Goal: Communication & Community: Share content

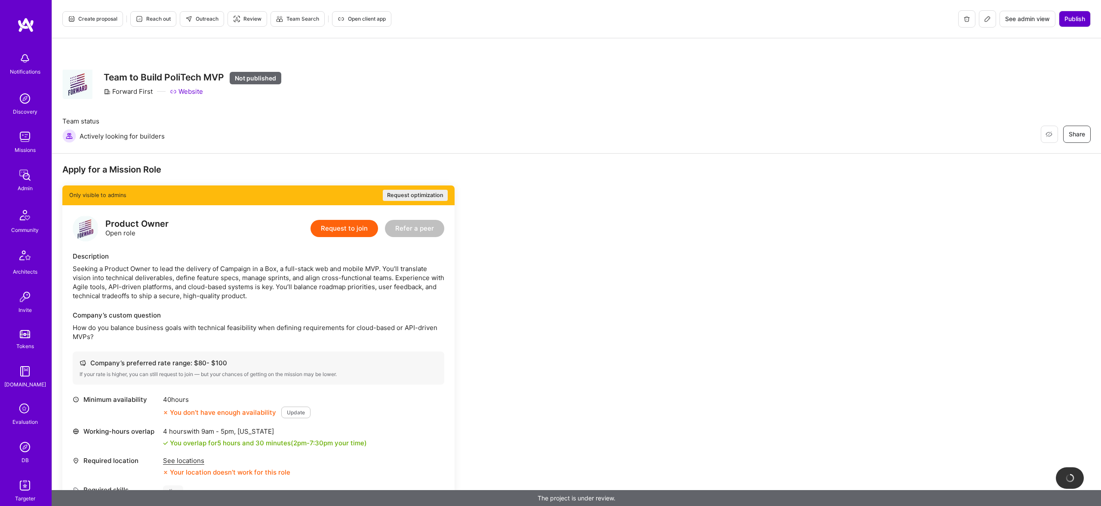
click at [1076, 15] on span "Publish" at bounding box center [1075, 19] width 21 height 9
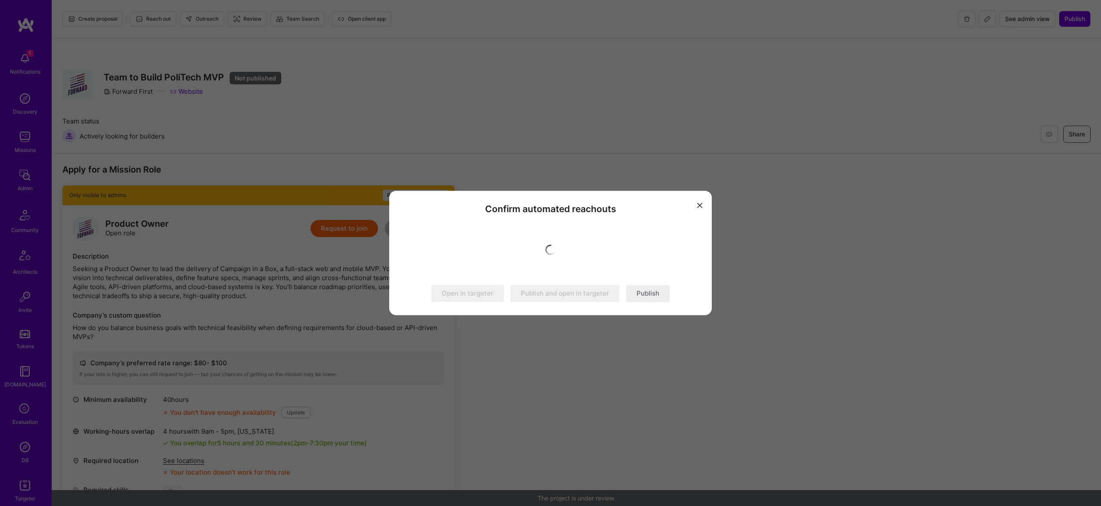
scroll to position [0, 0]
click at [645, 289] on button "Publish" at bounding box center [647, 293] width 43 height 17
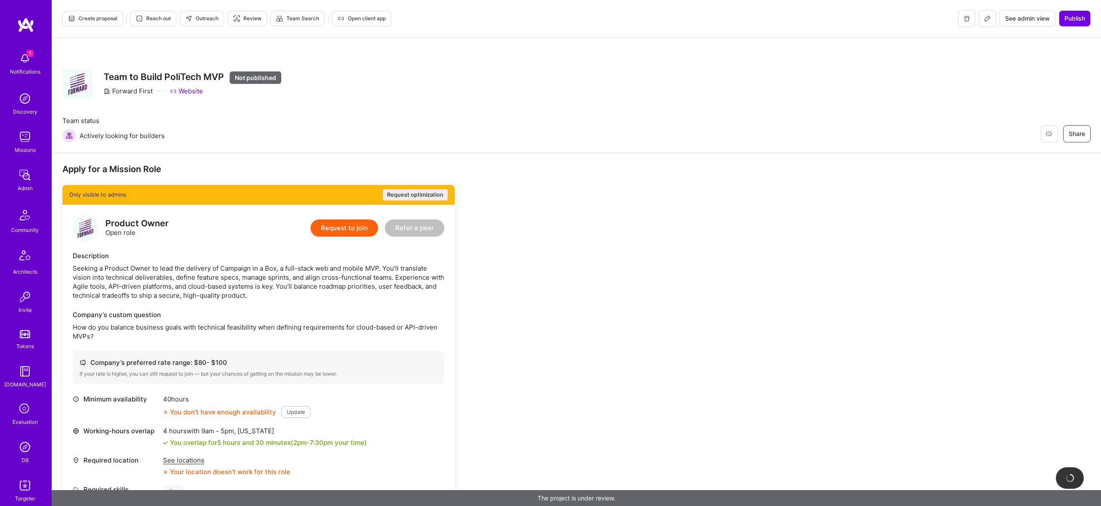
scroll to position [1, 0]
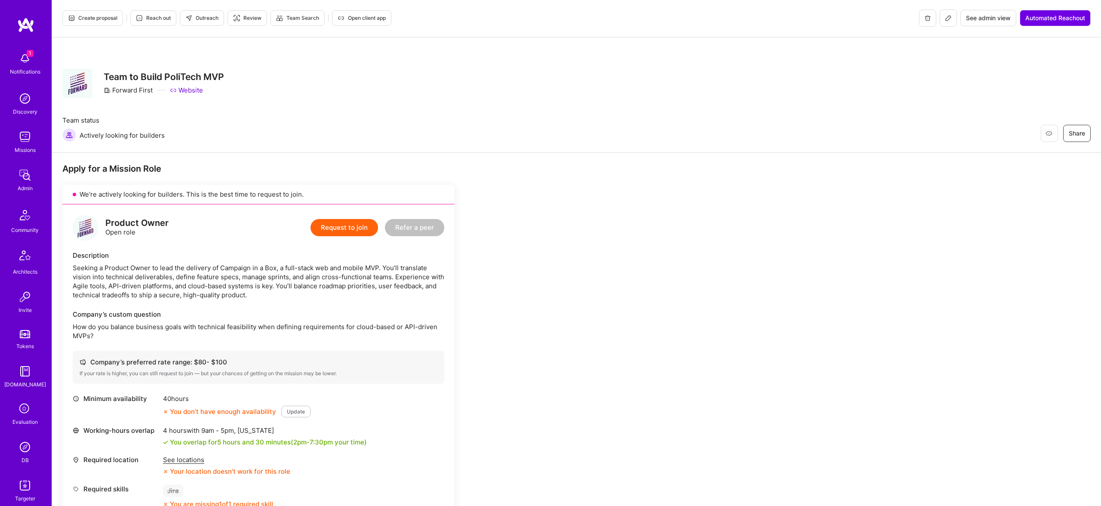
click at [360, 88] on div "Restore Not Interested Share Team to Build PoliTech MVP Forward First Website" at bounding box center [576, 83] width 1029 height 31
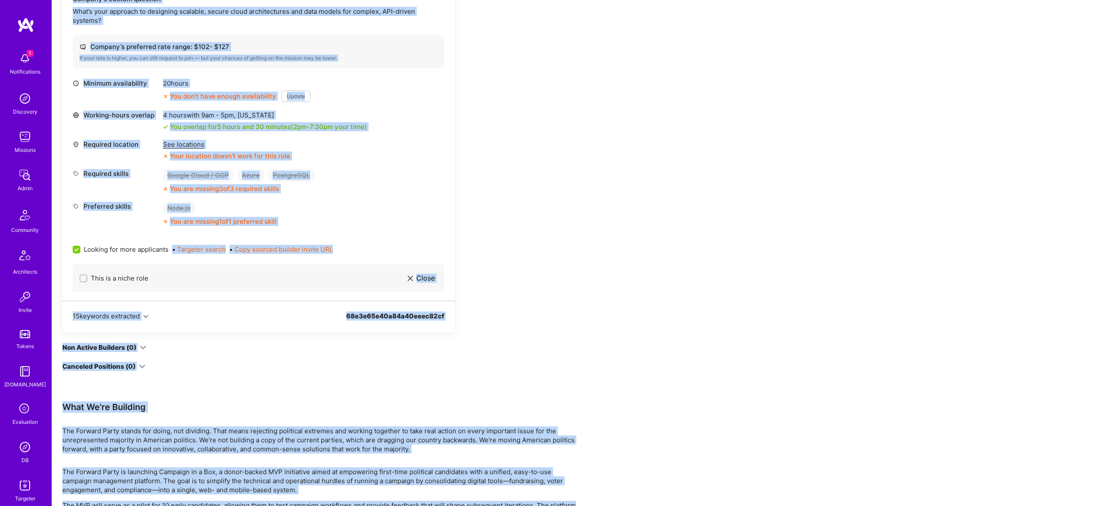
scroll to position [1127, 0]
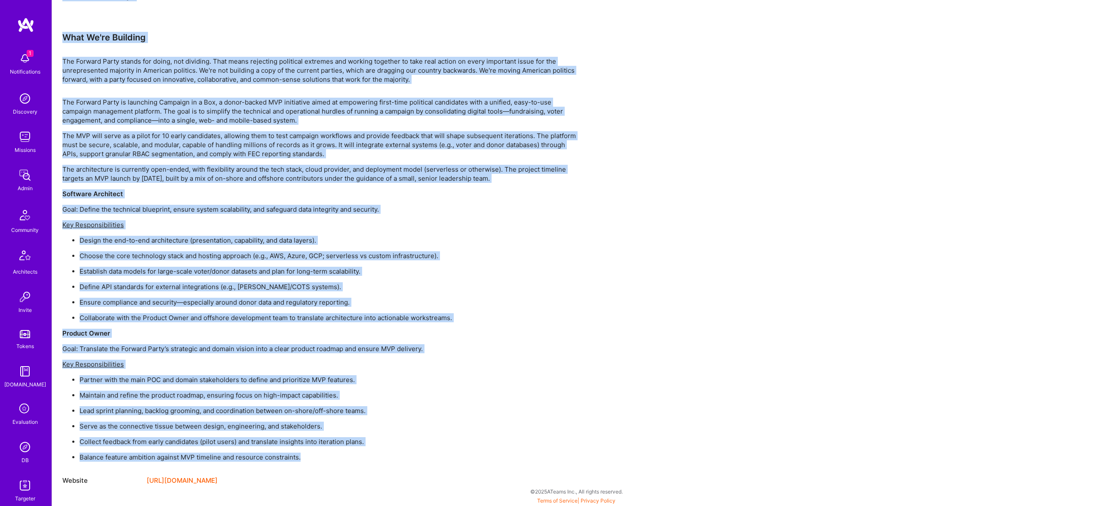
drag, startPoint x: 94, startPoint y: 49, endPoint x: 308, endPoint y: 455, distance: 458.2
copy div "Restore Not Interested Share Team to Build PoliTech MVP Forward First Website T…"
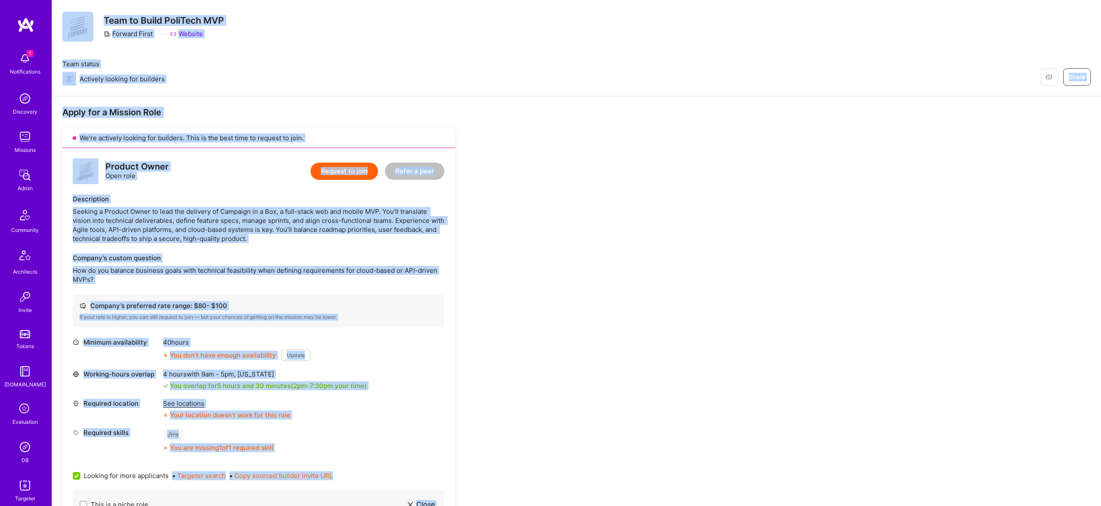
scroll to position [0, 0]
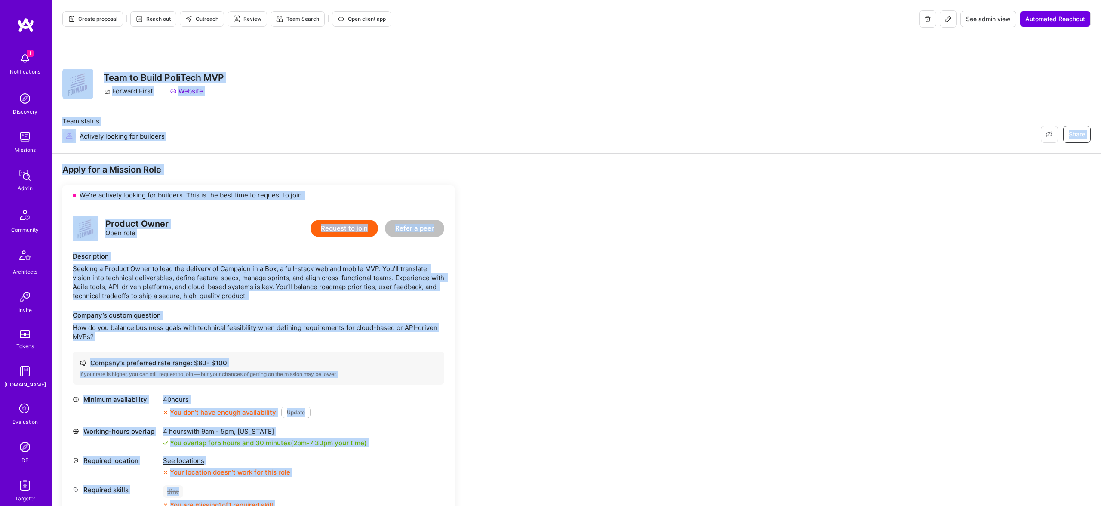
click at [201, 25] on button "Outreach" at bounding box center [202, 18] width 44 height 15
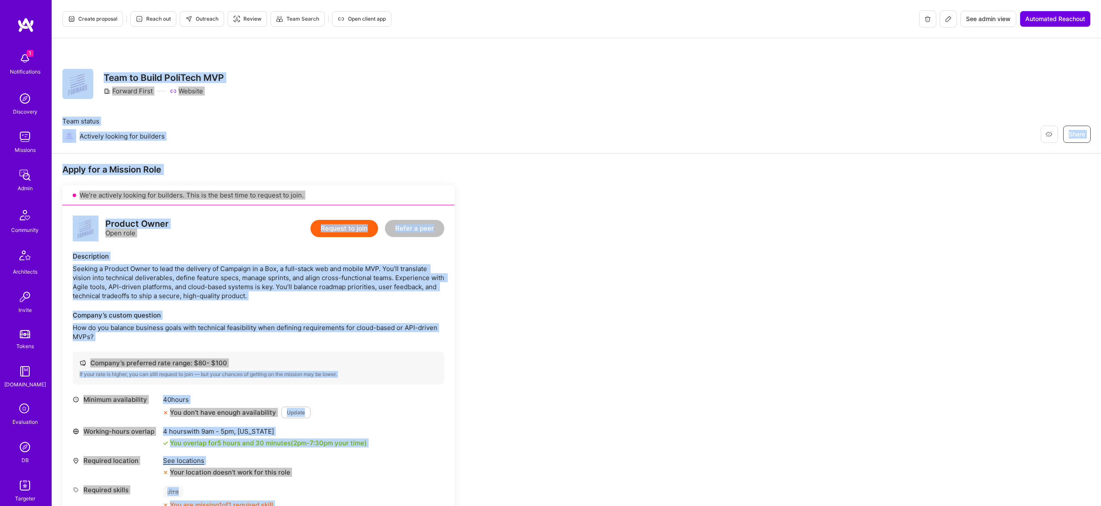
click at [560, 106] on div "Restore Not Interested Share Team to Build PoliTech MVP Forward First Website T…" at bounding box center [576, 95] width 1049 height 115
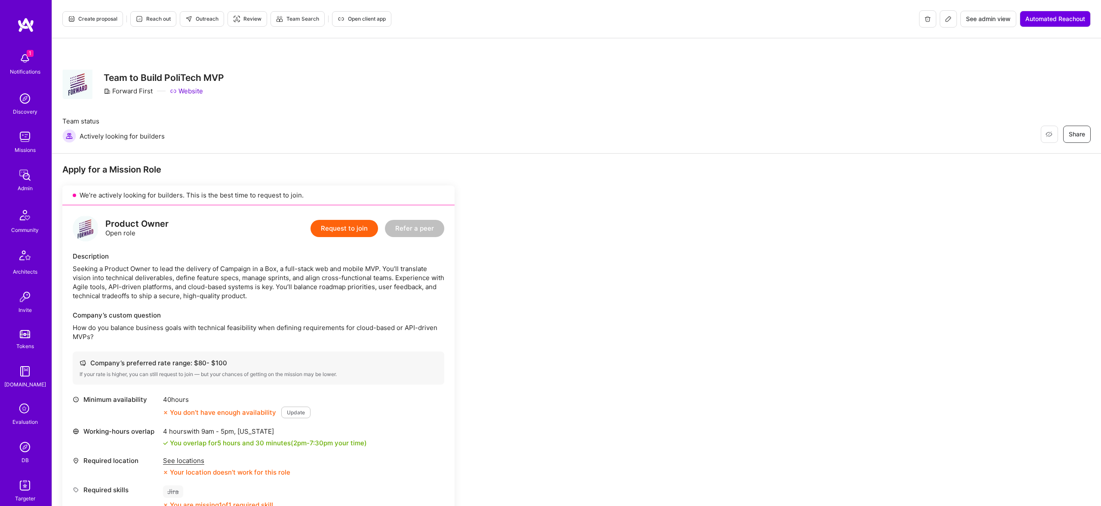
click at [948, 19] on icon at bounding box center [948, 18] width 7 height 7
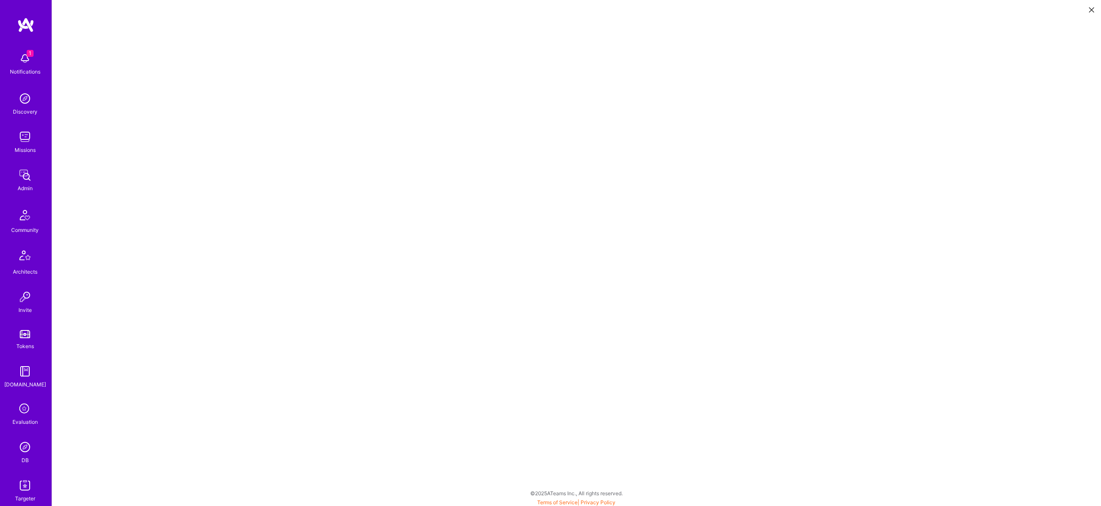
click at [1090, 9] on icon at bounding box center [1091, 9] width 5 height 5
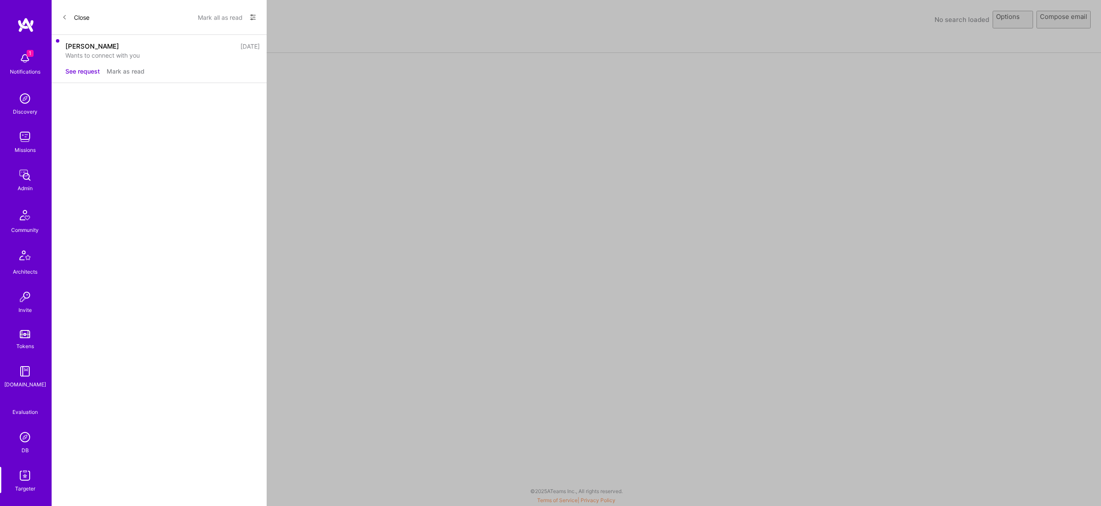
select select "rich-reachout"
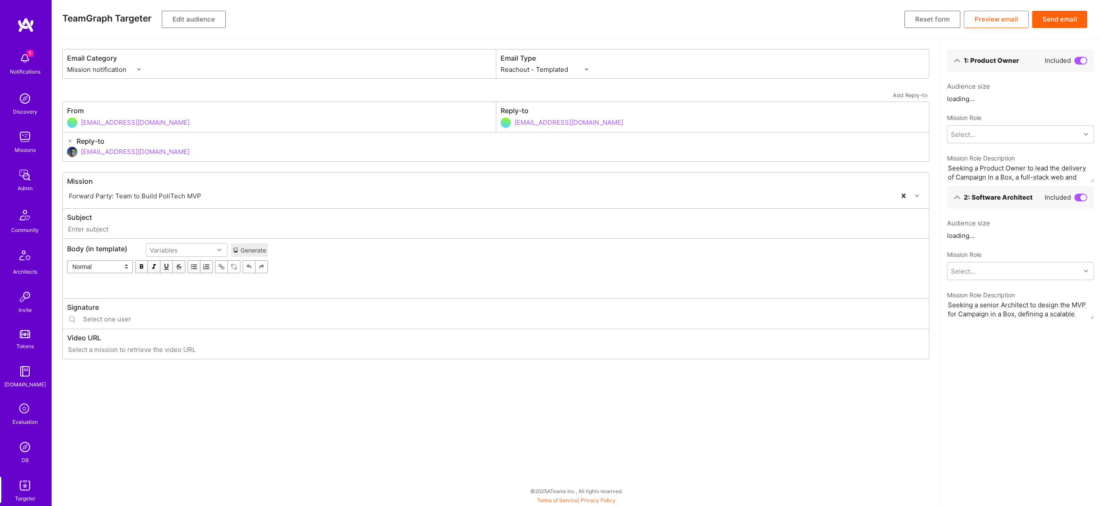
type input "[DOMAIN_NAME] // Forward Party: Team to Build PoliTech MVP"
type input "[EMAIL_ADDRESS][DOMAIN_NAME]"
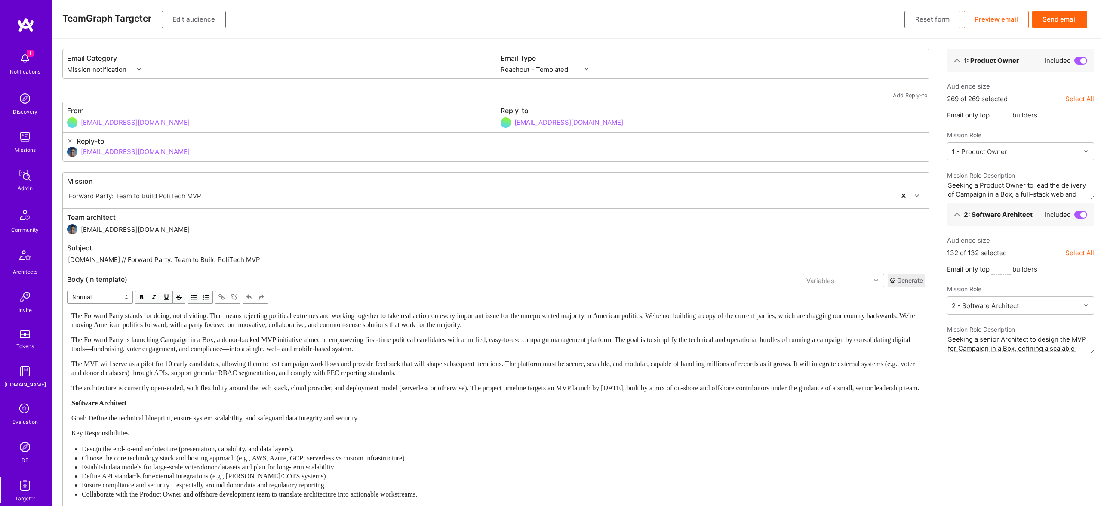
click at [344, 374] on span "The MVP will serve as a pilot for 10 early candidates, allowing them to test ca…" at bounding box center [493, 368] width 845 height 16
click at [349, 340] on span "The Forward Party is launching Campaign in a Box, a donor-backed MVP initiative…" at bounding box center [491, 344] width 841 height 16
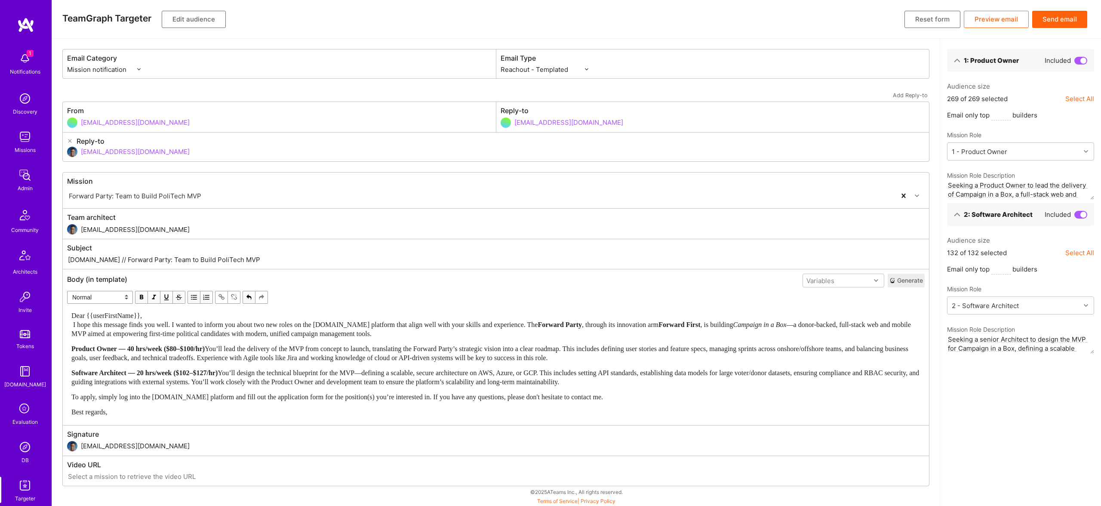
click at [183, 316] on div "Dear {{userFirstName}}, I hope this message finds you well. I wanted to inform …" at bounding box center [495, 324] width 849 height 27
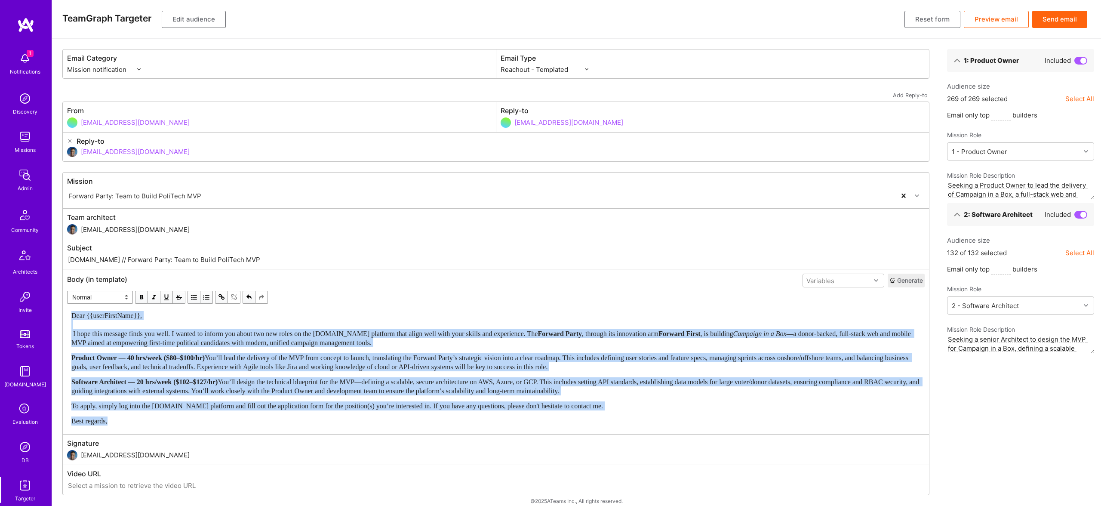
click at [141, 295] on span "button" at bounding box center [141, 297] width 9 height 9
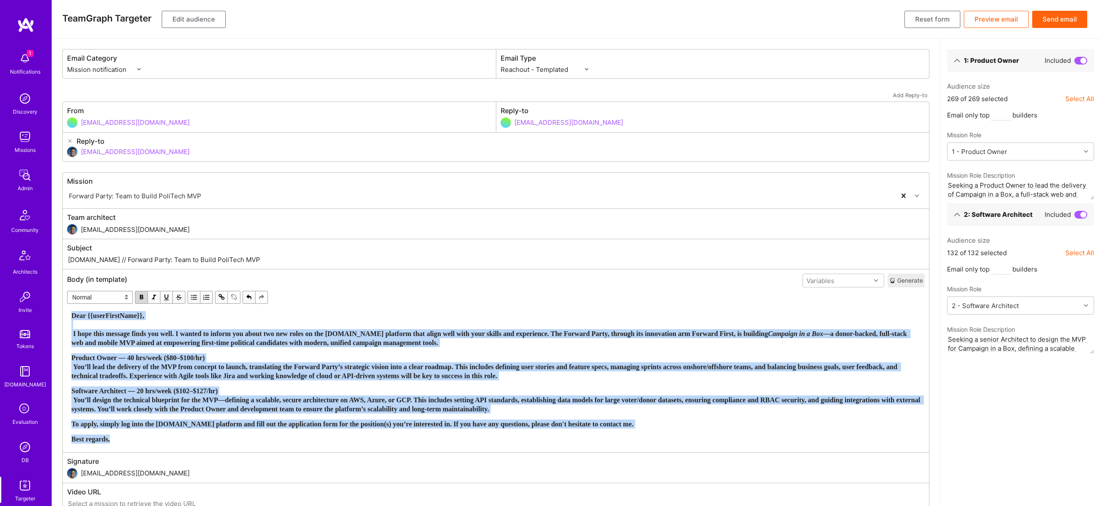
click at [141, 295] on span "button" at bounding box center [141, 297] width 9 height 9
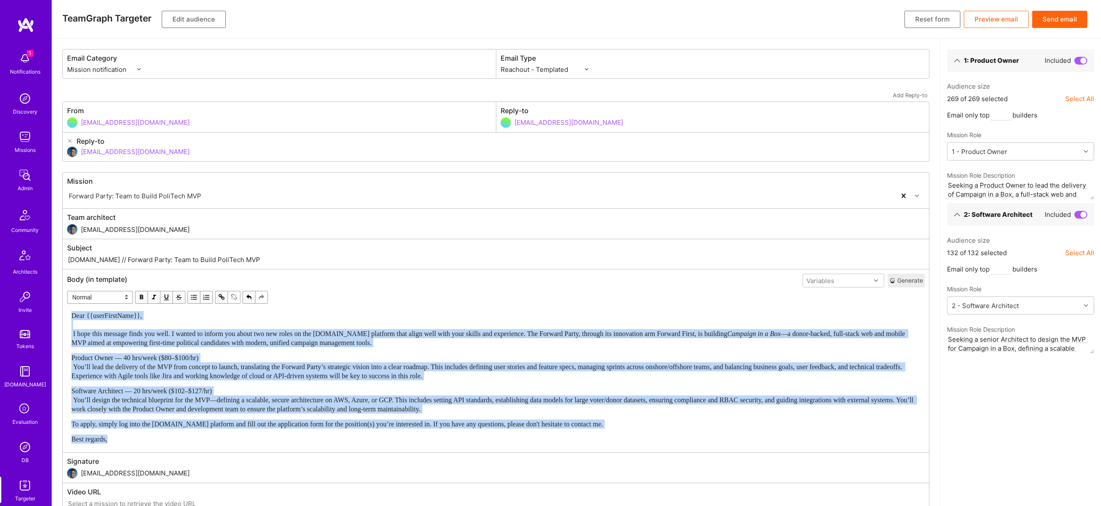
click at [90, 332] on span "Dear {{userFirstName}}, I hope this message finds you well. I wanted to inform …" at bounding box center [399, 324] width 656 height 25
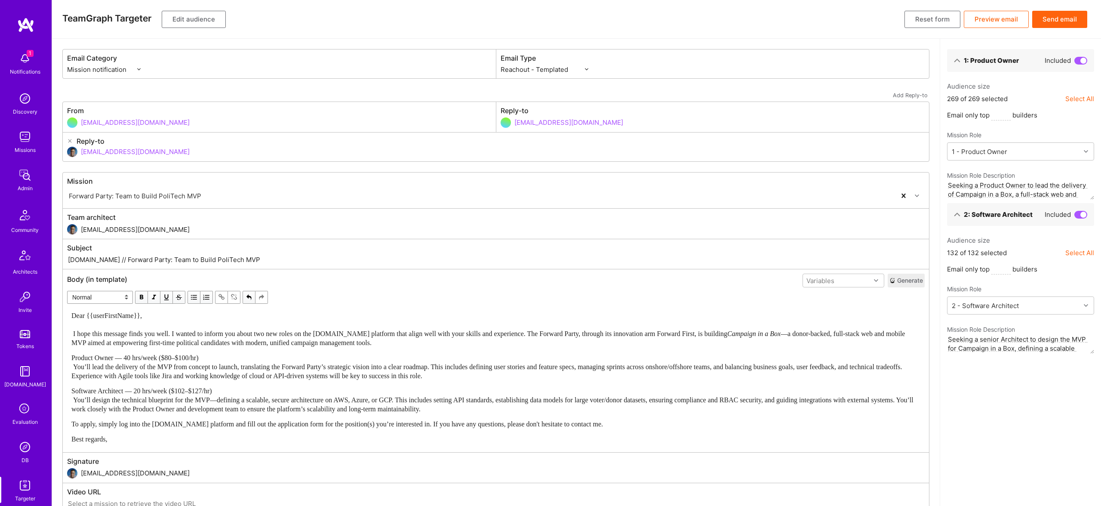
click at [71, 330] on span "Dear {{userFirstName}}, I hope this message finds you well. I wanted to inform …" at bounding box center [399, 324] width 656 height 25
click at [126, 328] on div "Dear {{userFirstName}}, I hope this message finds you well. I wanted to inform …" at bounding box center [495, 329] width 849 height 36
click at [128, 307] on div "Dear {{userFirstName}}, I hope this message finds you well. I wanted to inform …" at bounding box center [496, 377] width 858 height 141
click at [561, 407] on div "Software Architect — 20 hrs/week ($102–$127/hr) You’ll design the technical blu…" at bounding box center [495, 399] width 849 height 27
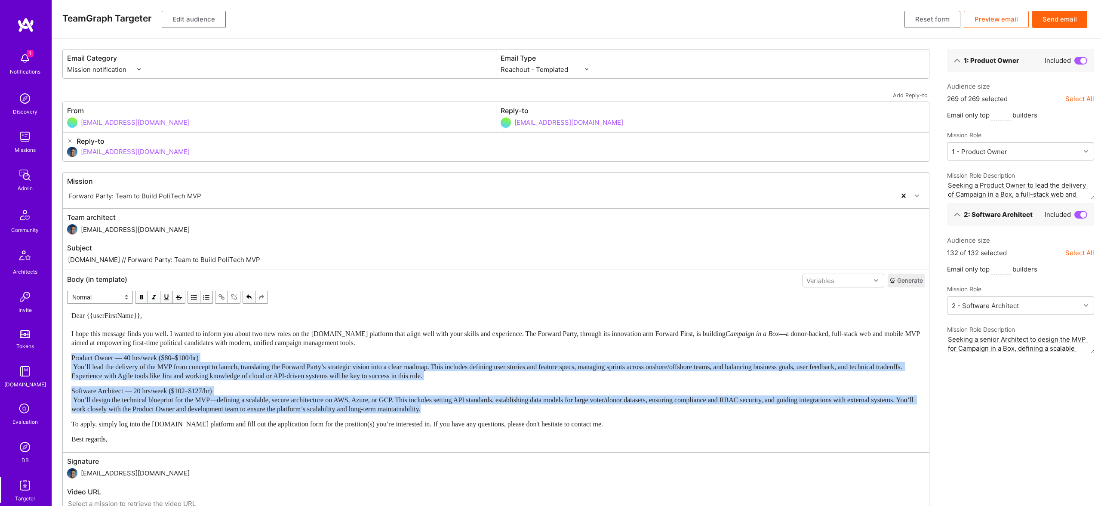
drag, startPoint x: 554, startPoint y: 409, endPoint x: 3, endPoint y: 350, distance: 554.6
click at [3, 350] on div "1 1 Notifications Discovery Missions Admin Community Architects Invite Tokens […" at bounding box center [550, 265] width 1101 height 530
click at [192, 298] on span "button" at bounding box center [193, 297] width 9 height 9
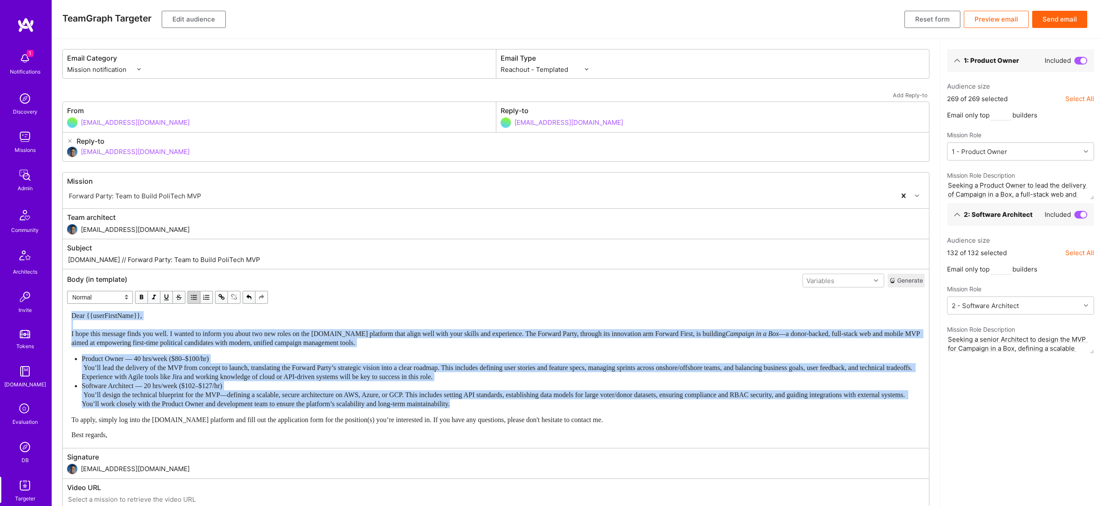
click at [247, 365] on span "Product Owner — 40 hrs/week ($80–$100/hr) You’ll lead the delivery of the MVP f…" at bounding box center [498, 367] width 832 height 25
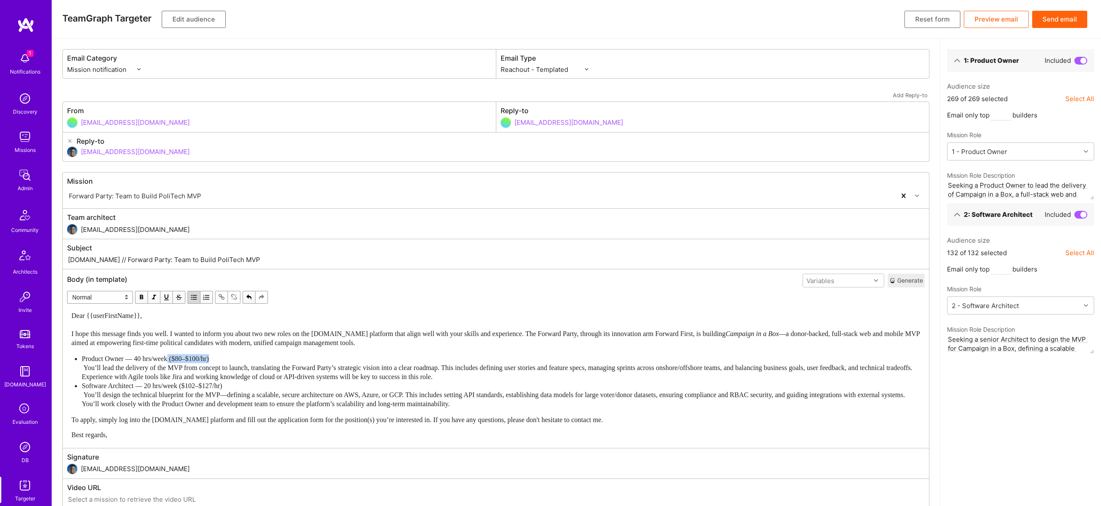
drag, startPoint x: 229, startPoint y: 356, endPoint x: 176, endPoint y: 355, distance: 52.9
click at [176, 355] on div "Product Owner — 40 hrs/week ($80–$100/hr) You’ll lead the delivery of the MVP f…" at bounding box center [501, 367] width 839 height 27
drag, startPoint x: 189, startPoint y: 385, endPoint x: 255, endPoint y: 387, distance: 66.3
click at [255, 387] on div "Software Architect — 20 hrs/week ($102–$127/hr) You’ll design the technical blu…" at bounding box center [501, 394] width 839 height 27
click at [187, 400] on span "Software Architect — 20 hrs/week You’ll design the technical blueprint for the …" at bounding box center [494, 394] width 825 height 25
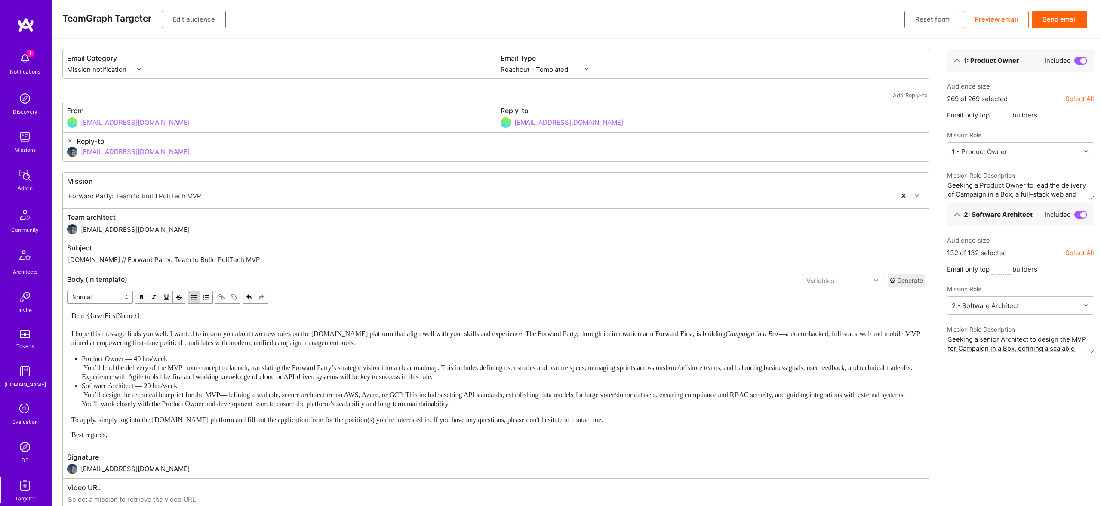
click at [98, 385] on span "Software Architect — 20 hrs/week You’ll design the technical blueprint for the …" at bounding box center [494, 394] width 825 height 25
drag, startPoint x: 137, startPoint y: 385, endPoint x: 83, endPoint y: 385, distance: 53.3
click at [83, 385] on span "Software Architect — 20 hrs/week You’ll design the technical blueprint for the …" at bounding box center [494, 394] width 825 height 25
click at [141, 294] on span "button" at bounding box center [141, 297] width 9 height 9
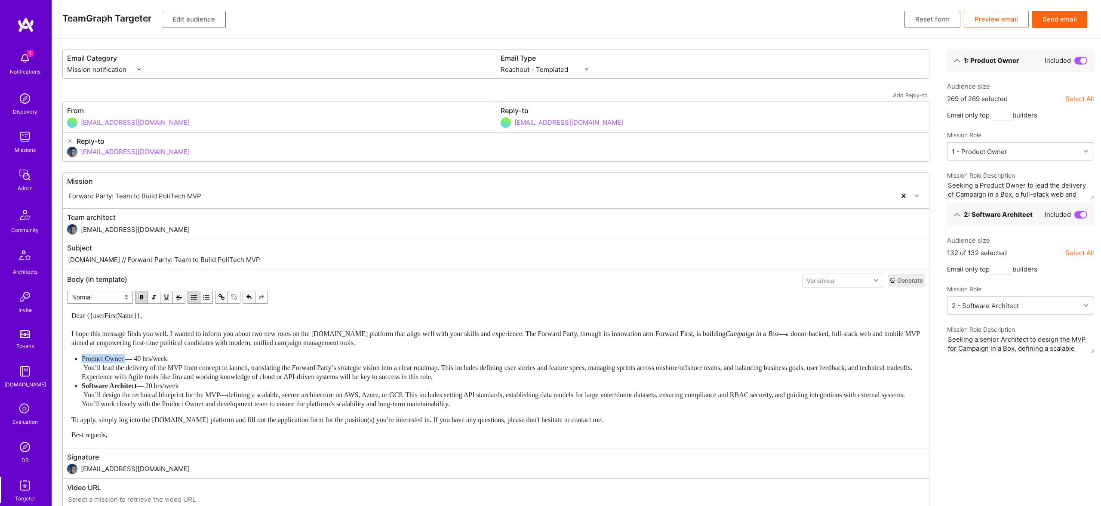
drag, startPoint x: 129, startPoint y: 358, endPoint x: 133, endPoint y: 319, distance: 39.4
click at [79, 359] on ul "Product Owner — 40 hrs/week You’ll lead the delivery of the MVP from concept to…" at bounding box center [495, 381] width 849 height 54
click at [141, 295] on span "button" at bounding box center [141, 294] width 9 height 9
click at [337, 370] on div "Product Owner — 40 hrs/week You’ll lead the delivery of the MVP from concept to…" at bounding box center [501, 366] width 839 height 27
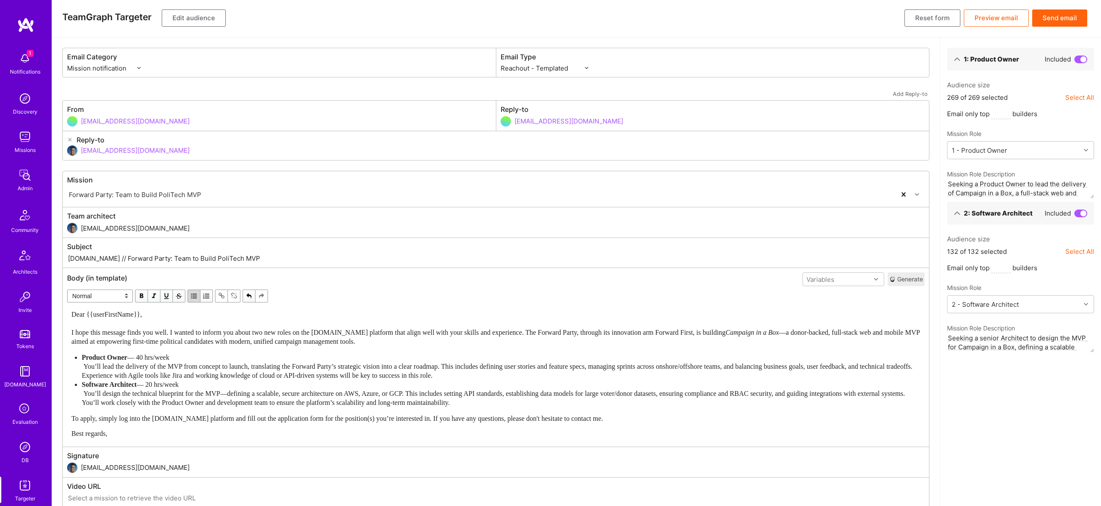
click at [207, 15] on button "Edit audience" at bounding box center [194, 17] width 64 height 17
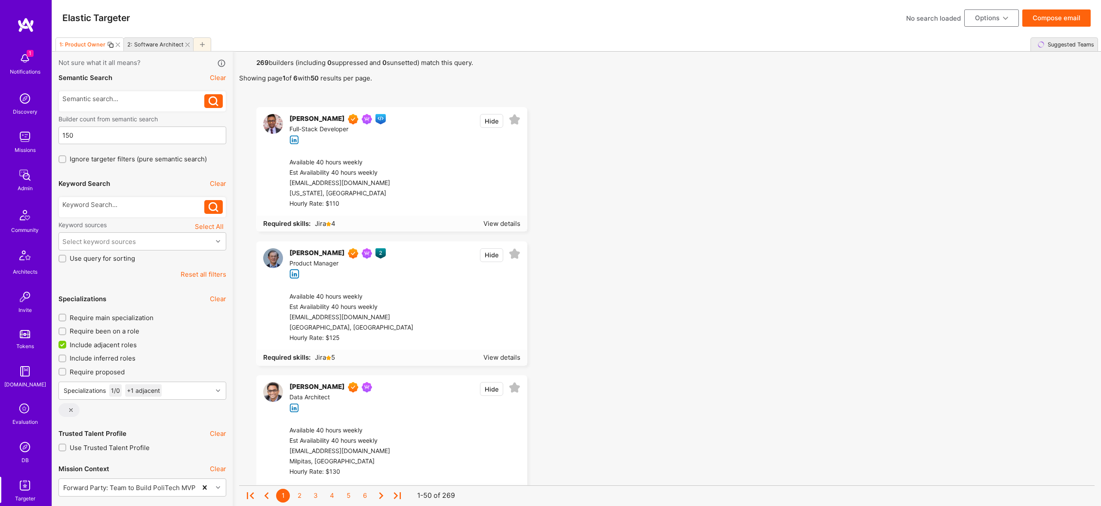
scroll to position [0, 0]
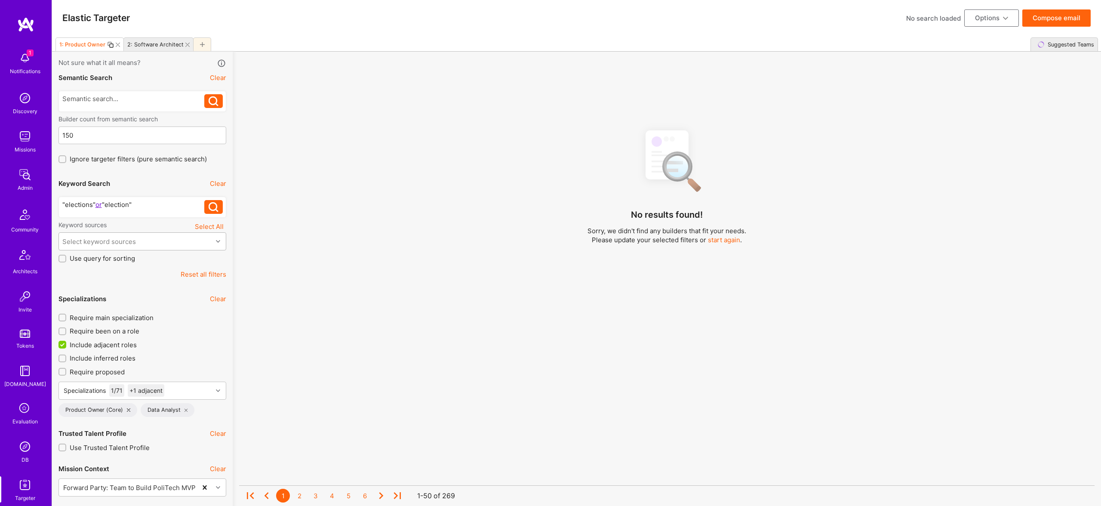
click at [138, 243] on div "Select keyword sources" at bounding box center [136, 241] width 154 height 17
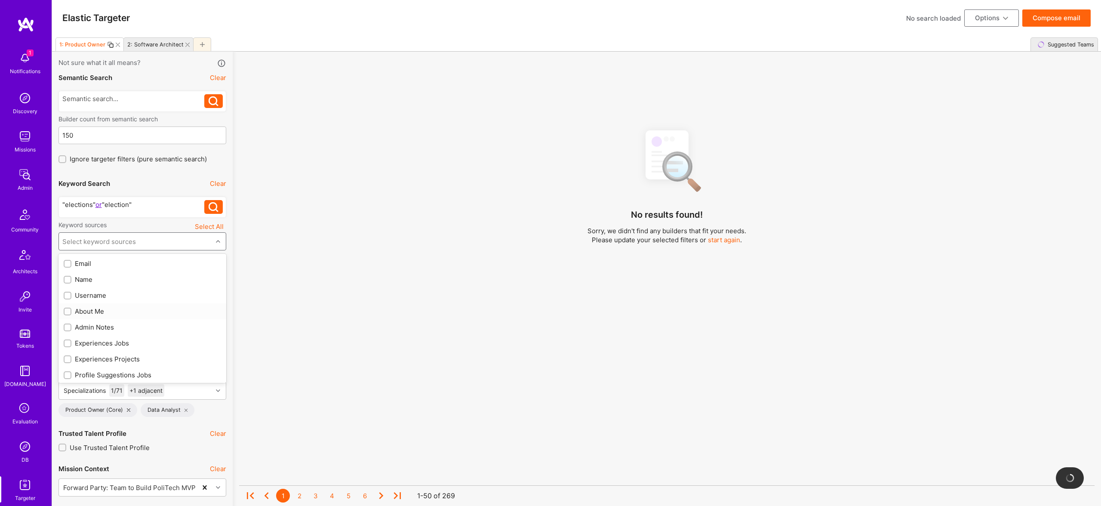
click at [78, 313] on div "About Me" at bounding box center [142, 311] width 157 height 9
checkbox input "true"
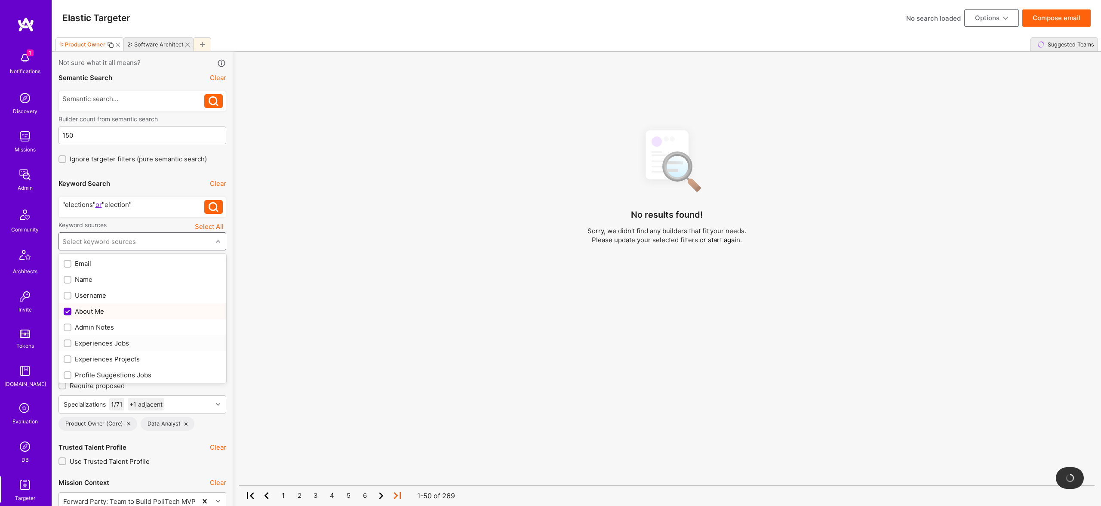
click at [97, 343] on div "Experiences Jobs" at bounding box center [142, 343] width 157 height 9
checkbox input "true"
click at [99, 370] on div "Profile Suggestions Jobs" at bounding box center [143, 375] width 168 height 16
checkbox input "true"
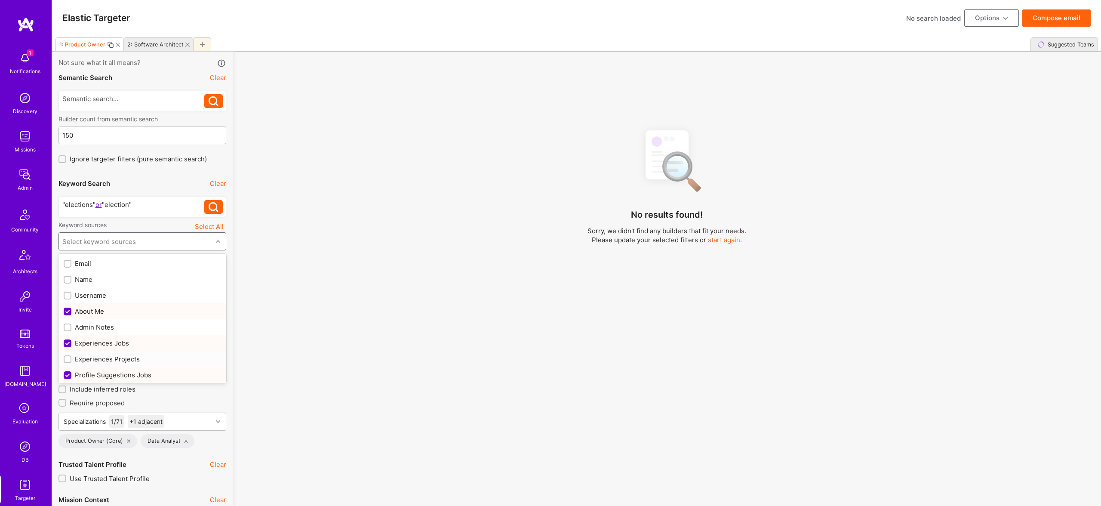
click at [108, 364] on div "Experiences Projects" at bounding box center [143, 359] width 168 height 16
checkbox input "true"
click at [112, 324] on div "Profile Suggestions Projects" at bounding box center [142, 322] width 157 height 9
checkbox input "true"
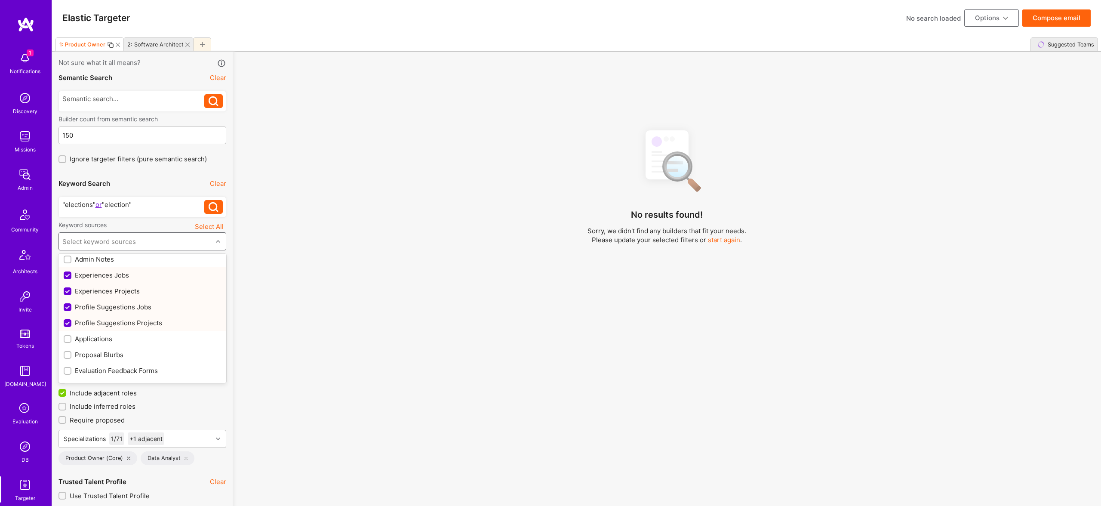
scroll to position [113, 0]
click at [99, 355] on div "Resume" at bounding box center [142, 357] width 157 height 9
checkbox input "true"
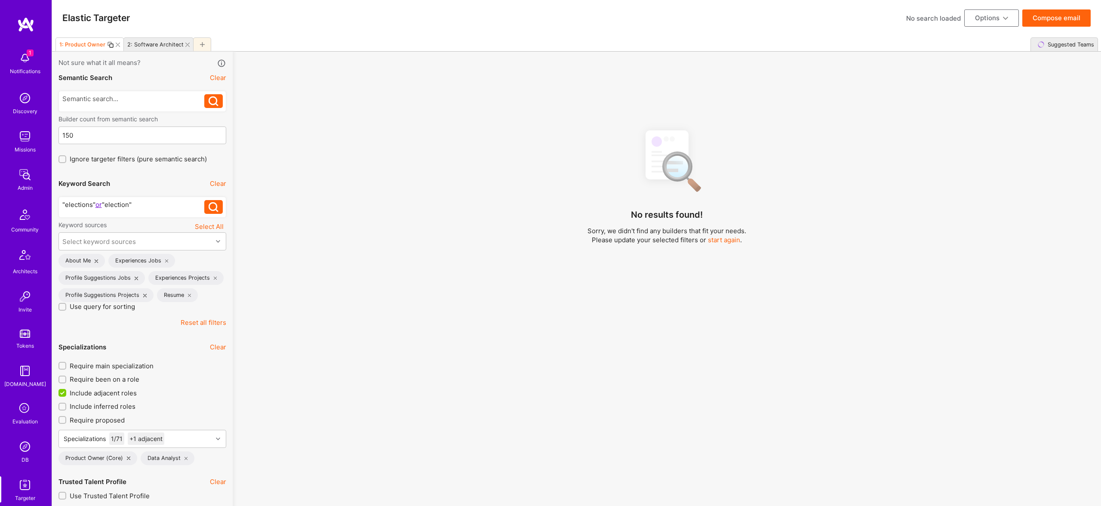
click at [164, 202] on div ""elections" or "election"" at bounding box center [133, 204] width 142 height 9
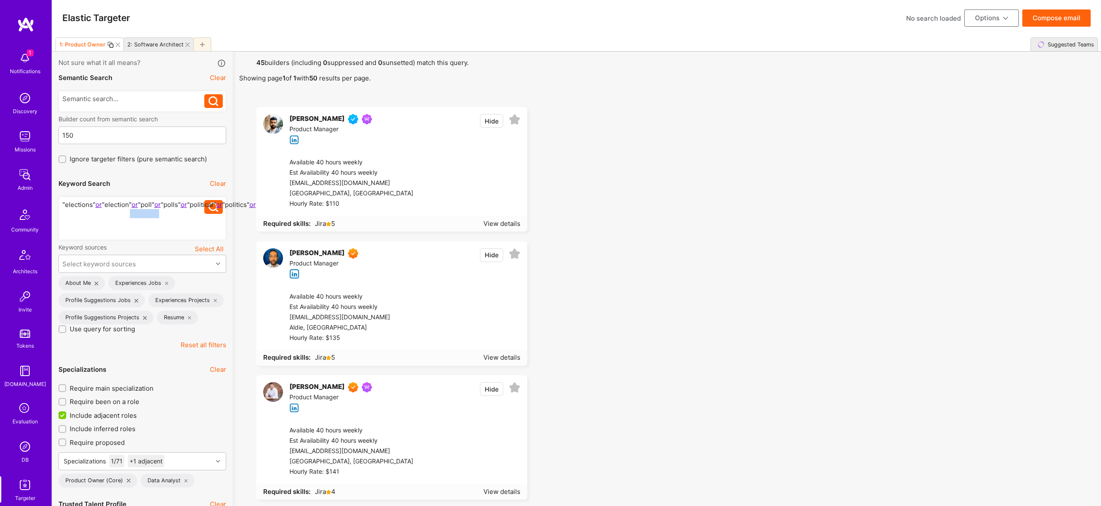
drag, startPoint x: 158, startPoint y: 213, endPoint x: 129, endPoint y: 215, distance: 28.5
click at [129, 215] on div ""elections" or "election" or "poll" or "polls" or "political" or "politics" or …" at bounding box center [133, 218] width 142 height 36
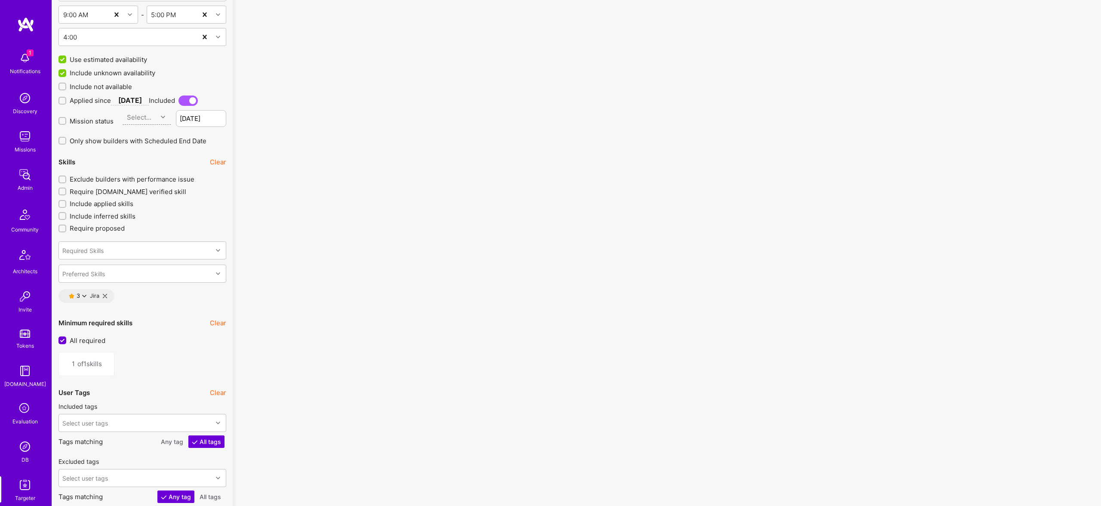
scroll to position [1018, 0]
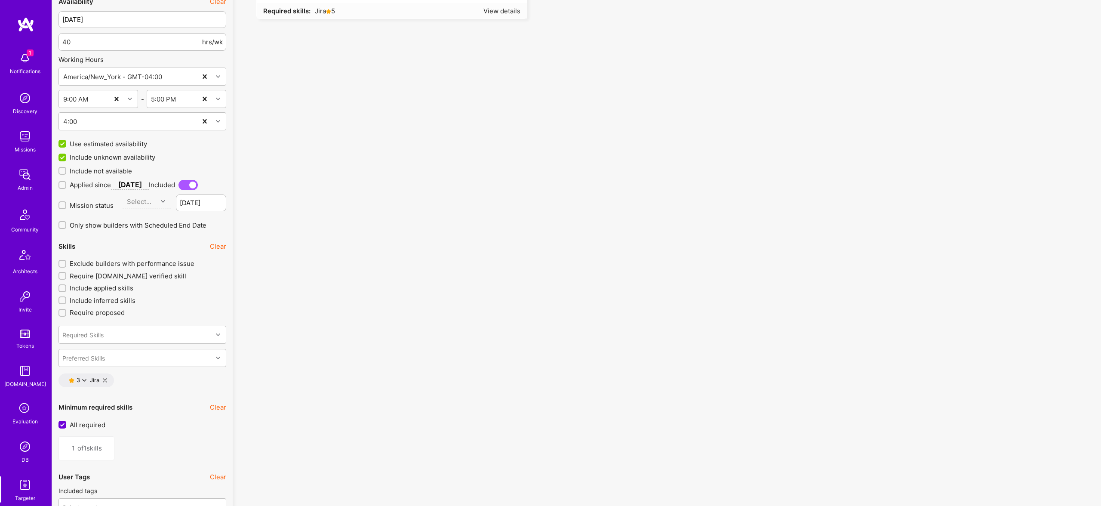
click at [102, 381] on div "3 Jira" at bounding box center [86, 380] width 55 height 14
click at [103, 379] on icon at bounding box center [105, 380] width 4 height 4
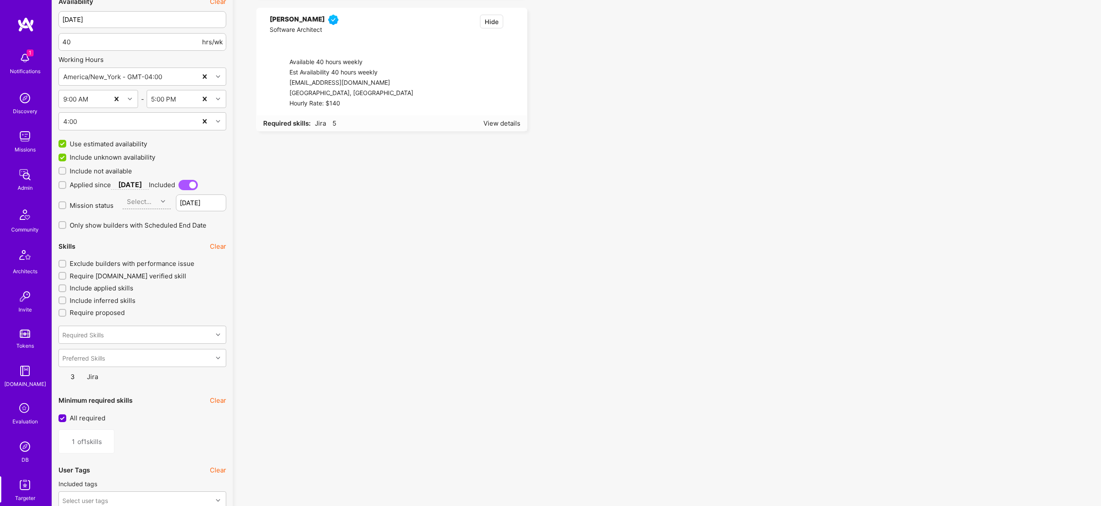
type input "0"
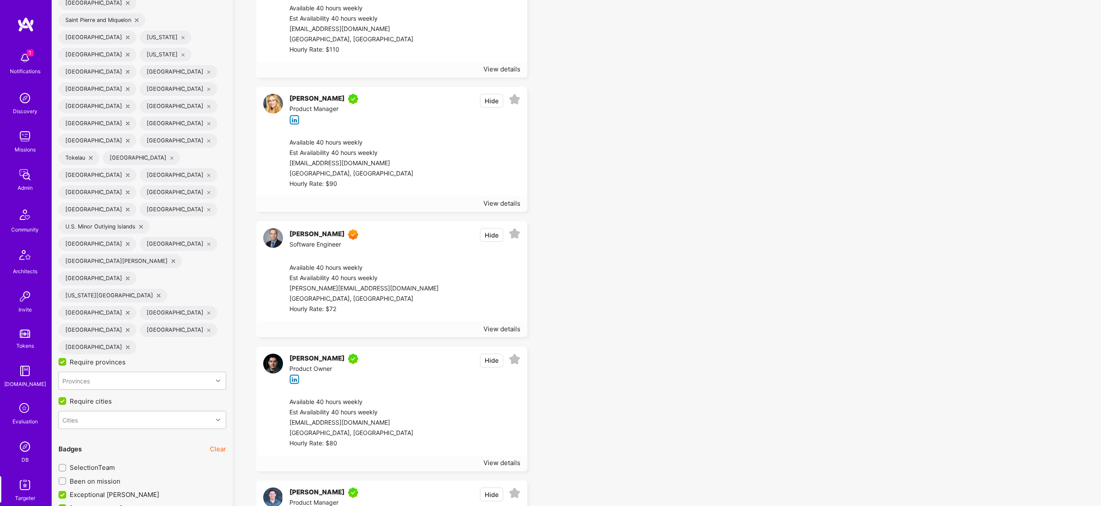
scroll to position [2583, 0]
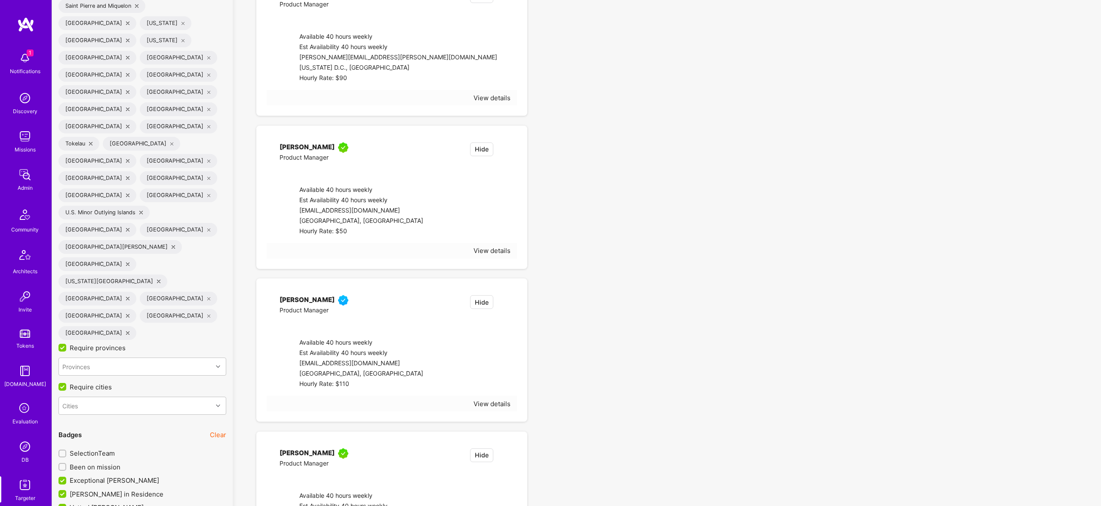
checkbox input "true"
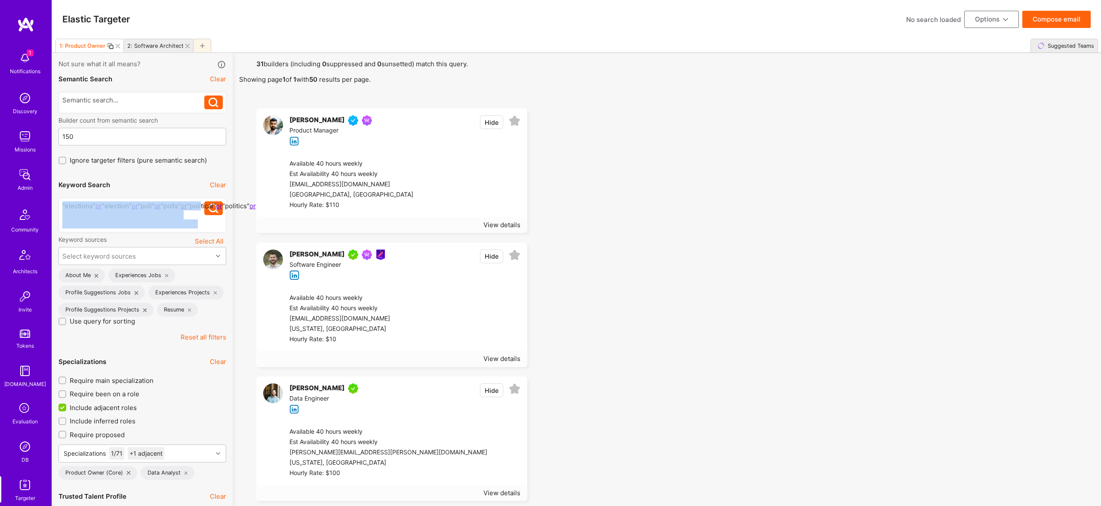
drag, startPoint x: 180, startPoint y: 225, endPoint x: -17, endPoint y: 199, distance: 199.1
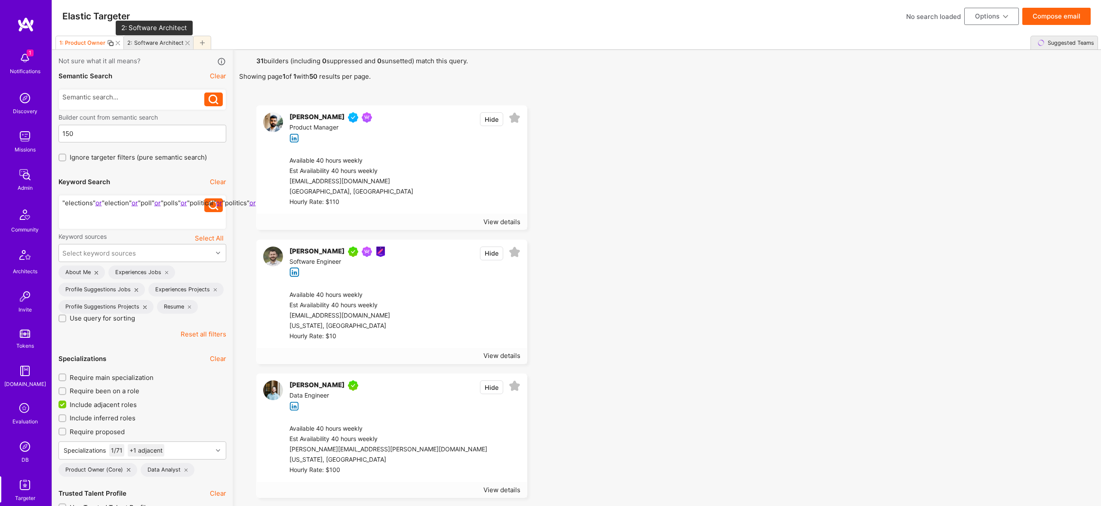
click at [152, 43] on div "2: Software Architect" at bounding box center [155, 43] width 56 height 6
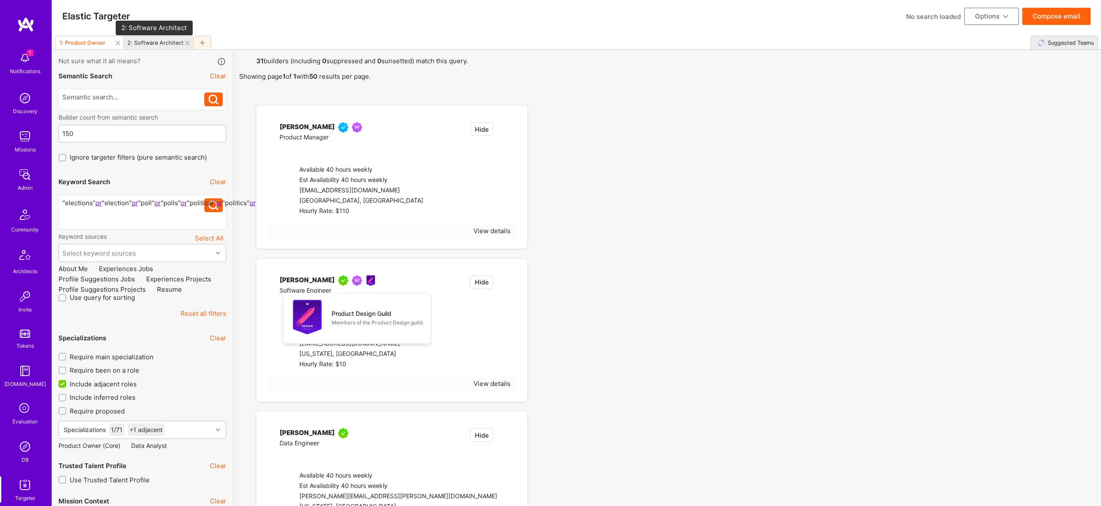
type input "3"
checkbox input "false"
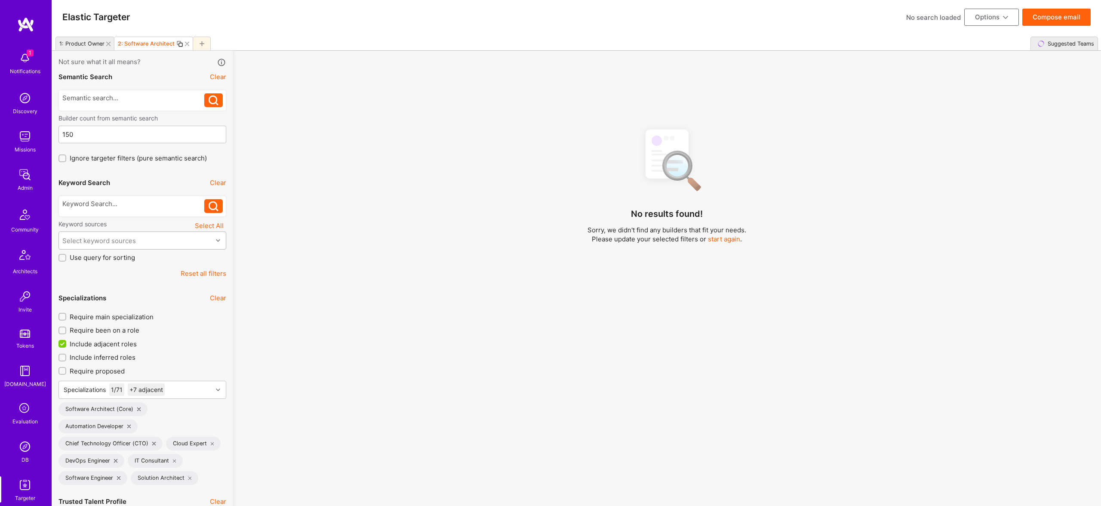
scroll to position [1, 0]
click at [115, 237] on div "Select keyword sources" at bounding box center [99, 241] width 74 height 9
type input "a"
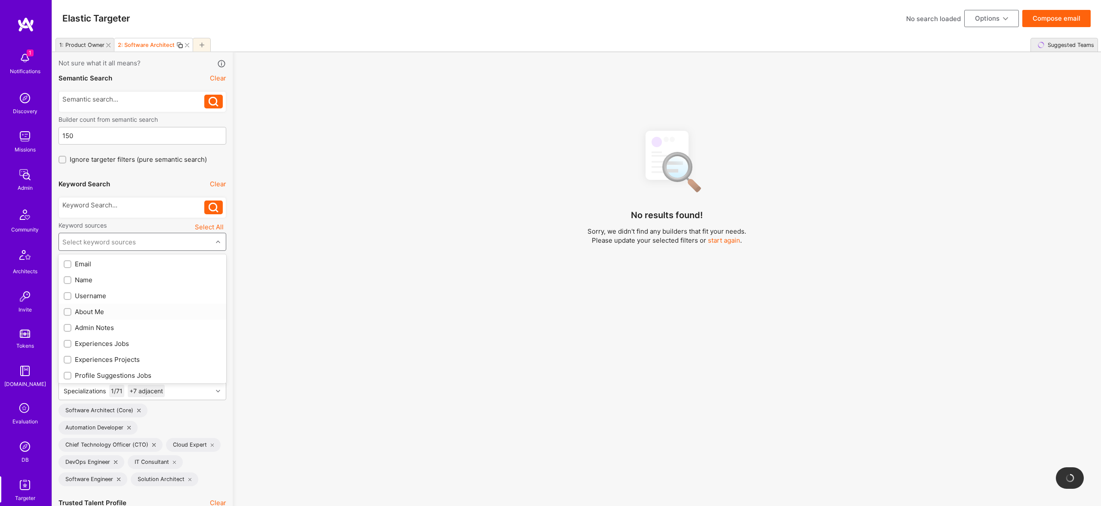
click at [92, 311] on div "About Me" at bounding box center [142, 311] width 157 height 9
checkbox input "true"
click at [107, 347] on div "Experiences Jobs" at bounding box center [142, 343] width 157 height 9
checkbox input "true"
click at [114, 360] on div "Experiences Projects" at bounding box center [142, 359] width 157 height 9
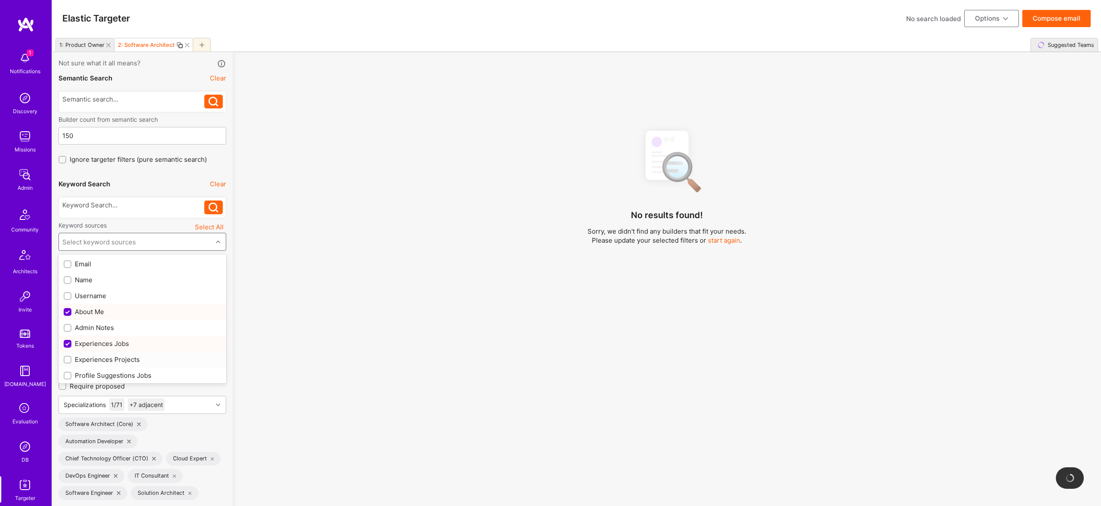
checkbox input "true"
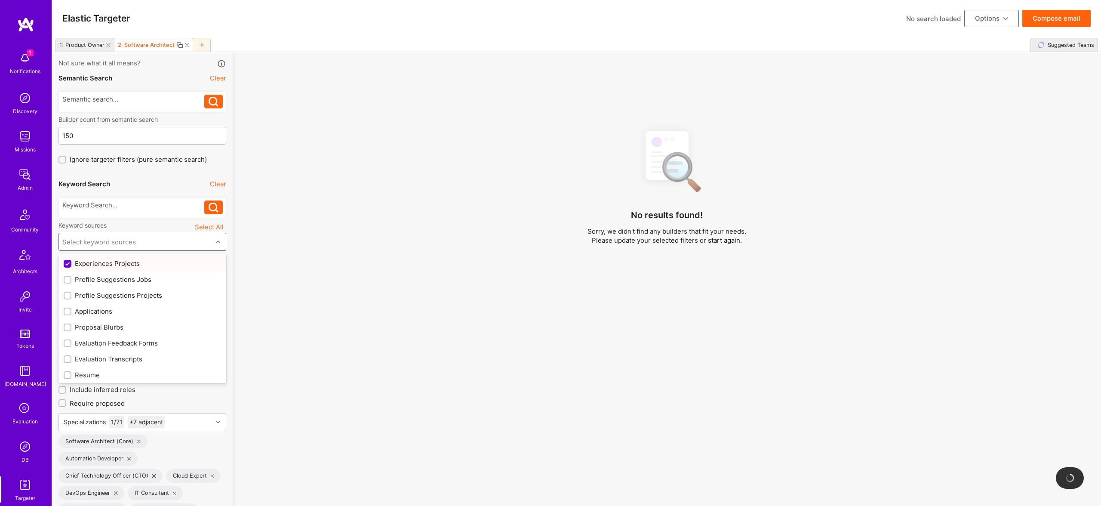
click at [127, 291] on div "Profile Suggestions Projects" at bounding box center [142, 295] width 157 height 9
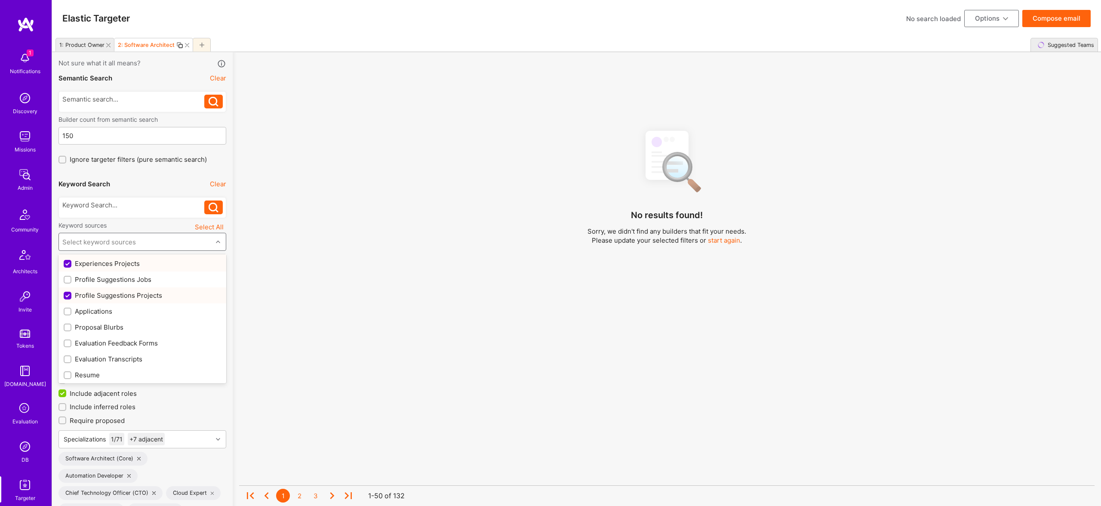
checkbox input "true"
click at [125, 265] on div "Profile Suggestions Jobs" at bounding box center [142, 262] width 157 height 9
checkbox input "true"
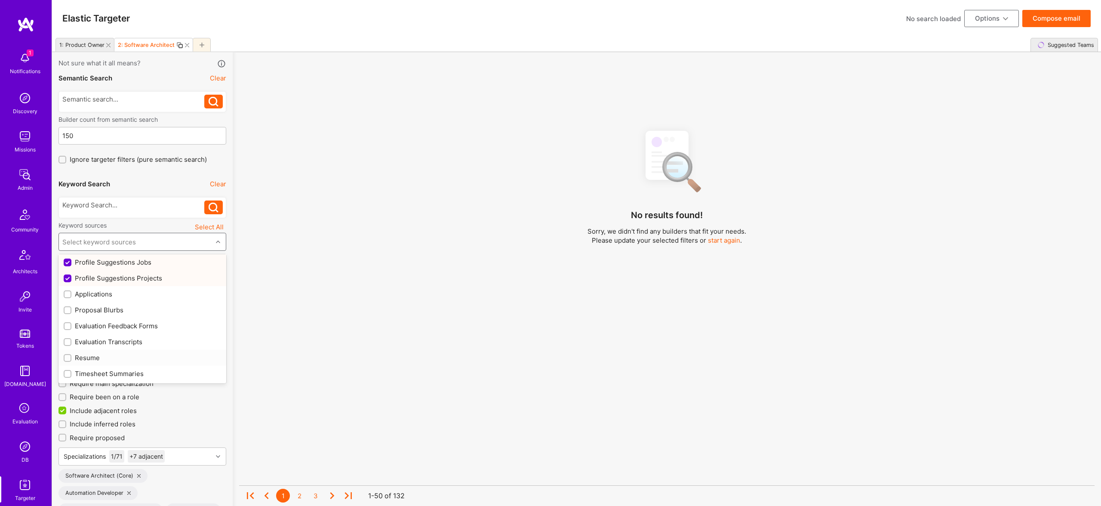
drag, startPoint x: 86, startPoint y: 357, endPoint x: 163, endPoint y: 203, distance: 171.8
click at [87, 357] on div "Resume" at bounding box center [142, 357] width 157 height 9
checkbox input "true"
click at [124, 199] on div at bounding box center [133, 203] width 142 height 9
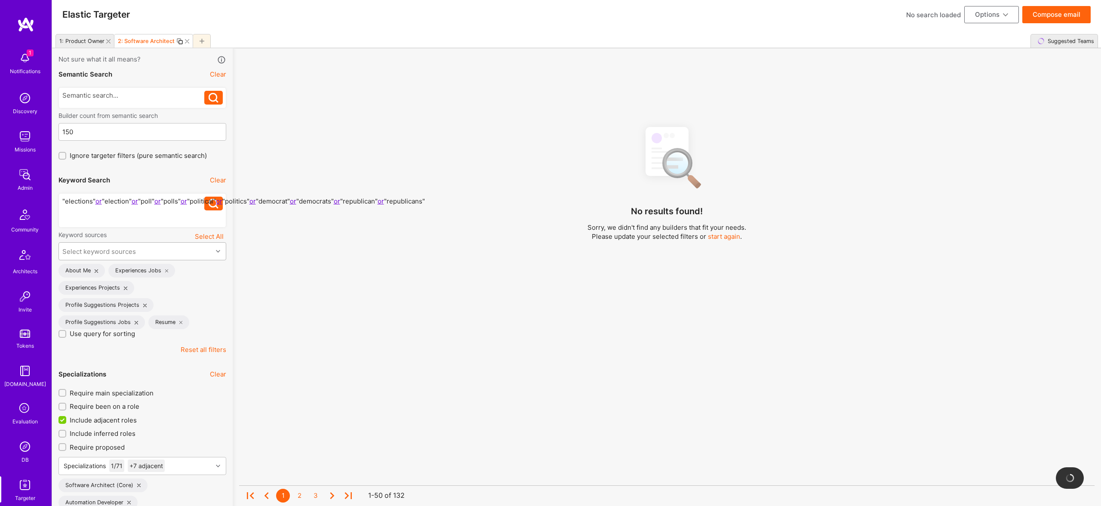
click at [208, 205] on button at bounding box center [213, 204] width 18 height 14
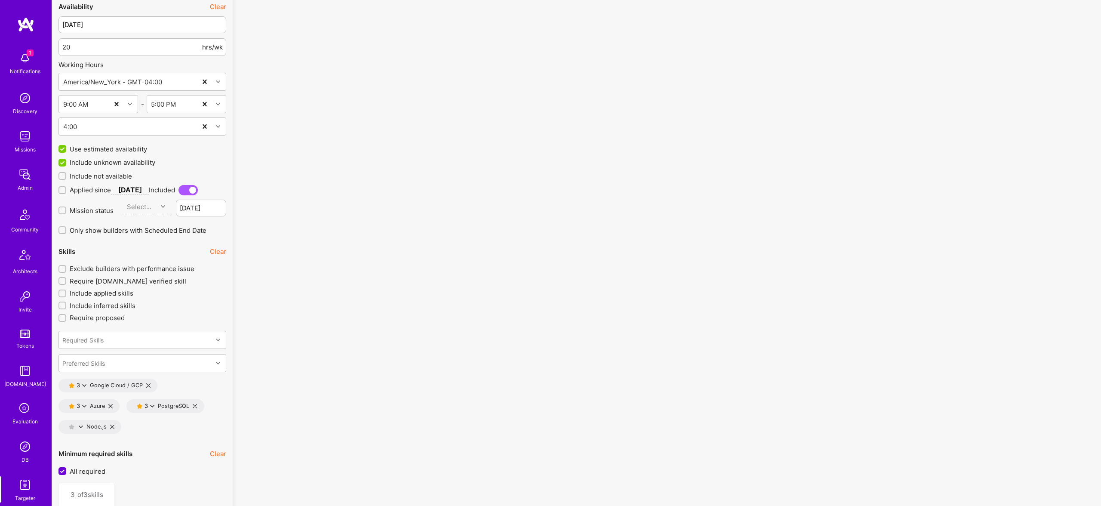
scroll to position [1109, 0]
click at [109, 400] on div "3 Azure" at bounding box center [89, 405] width 61 height 14
click at [110, 406] on icon at bounding box center [110, 405] width 4 height 4
click at [149, 383] on icon at bounding box center [148, 384] width 4 height 4
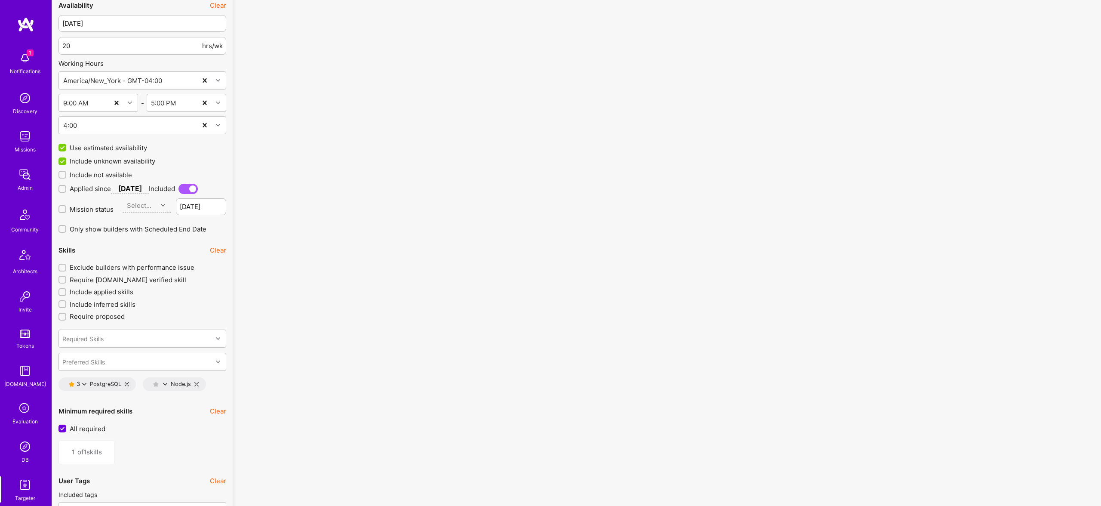
click at [127, 382] on icon at bounding box center [127, 384] width 4 height 4
type input "0"
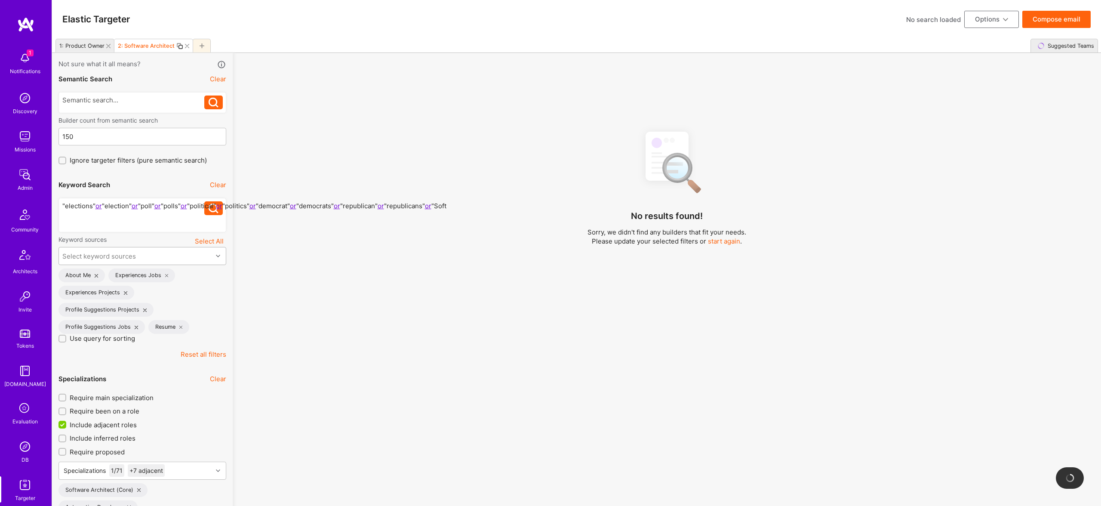
click at [111, 231] on div ""elections" or "election" or "poll" or "polls" or "political" or "politics" or …" at bounding box center [143, 215] width 168 height 34
click at [90, 219] on div ""elections" or "election" or "poll" or "polls" or "political" or "politics" or …" at bounding box center [133, 214] width 142 height 27
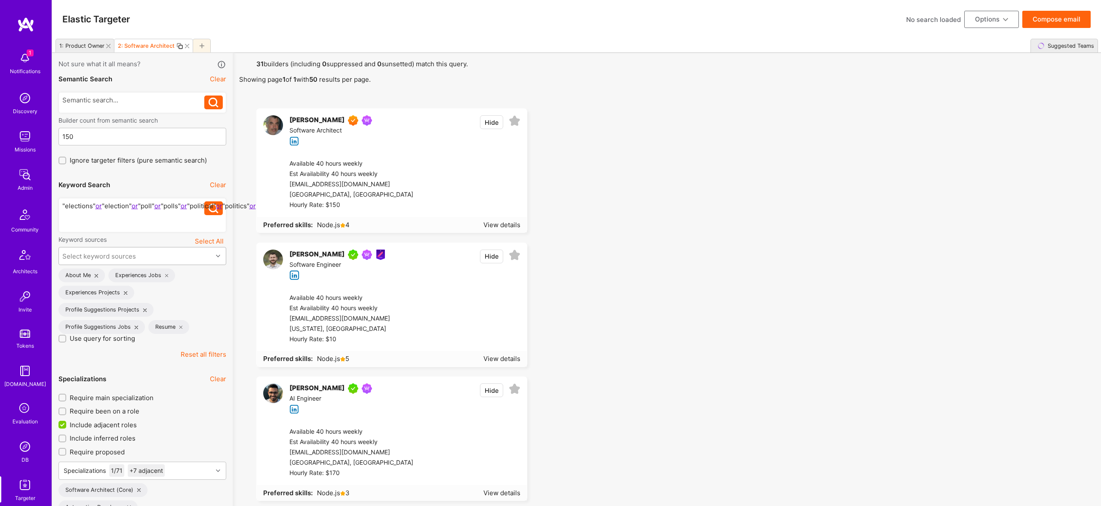
click at [95, 219] on div ""elections" or "election" or "poll" or "polls" or "political" or "politics" or …" at bounding box center [133, 214] width 142 height 27
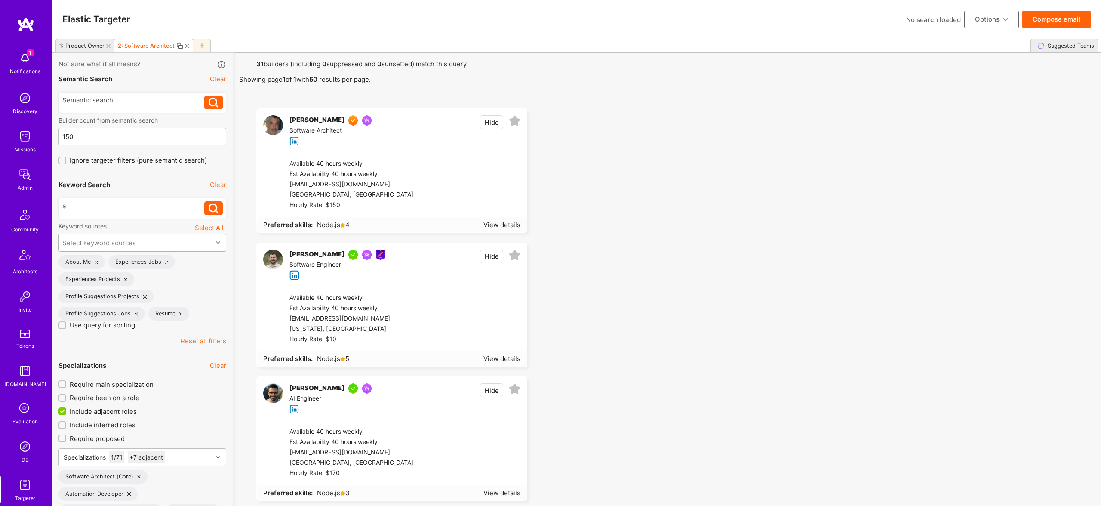
drag, startPoint x: 103, startPoint y: 210, endPoint x: 19, endPoint y: 205, distance: 84.5
click at [123, 208] on div "a" at bounding box center [133, 205] width 142 height 9
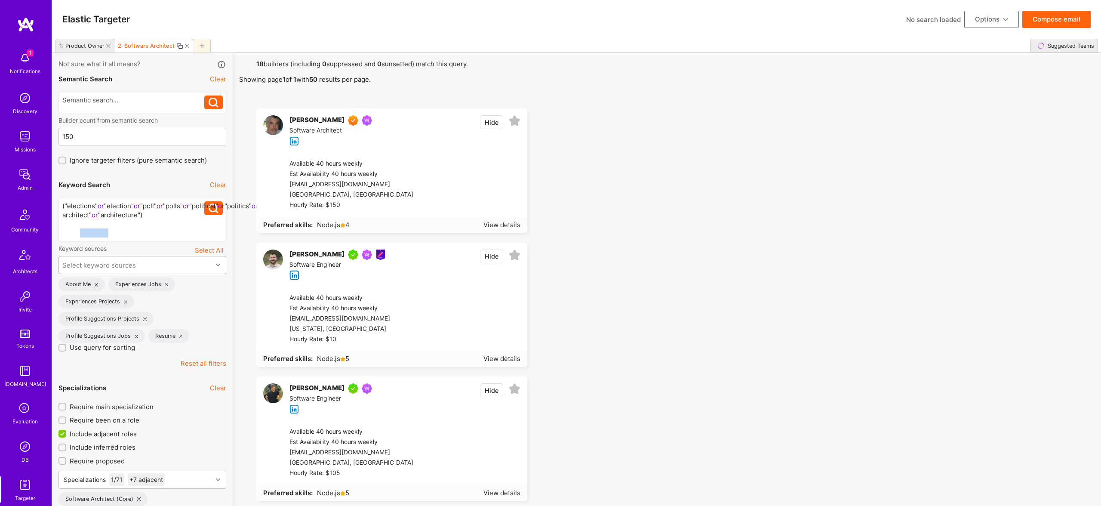
drag, startPoint x: 110, startPoint y: 233, endPoint x: 74, endPoint y: 233, distance: 36.1
click at [81, 232] on div "("elections" or "election" or "poll" or "polls" or "political" or "politics" or…" at bounding box center [133, 219] width 142 height 36
click at [494, 254] on button "Hide" at bounding box center [491, 256] width 23 height 14
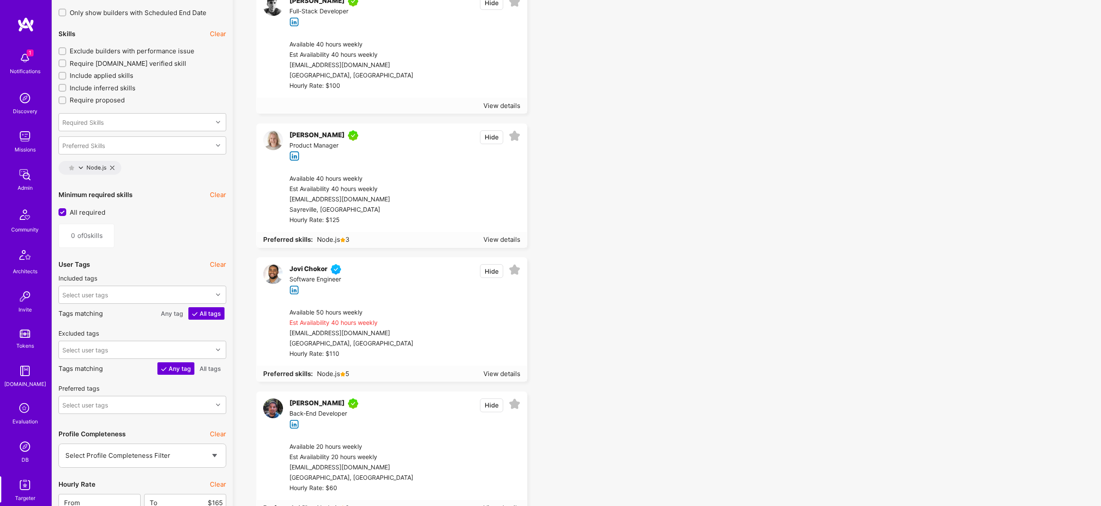
scroll to position [1323, 0]
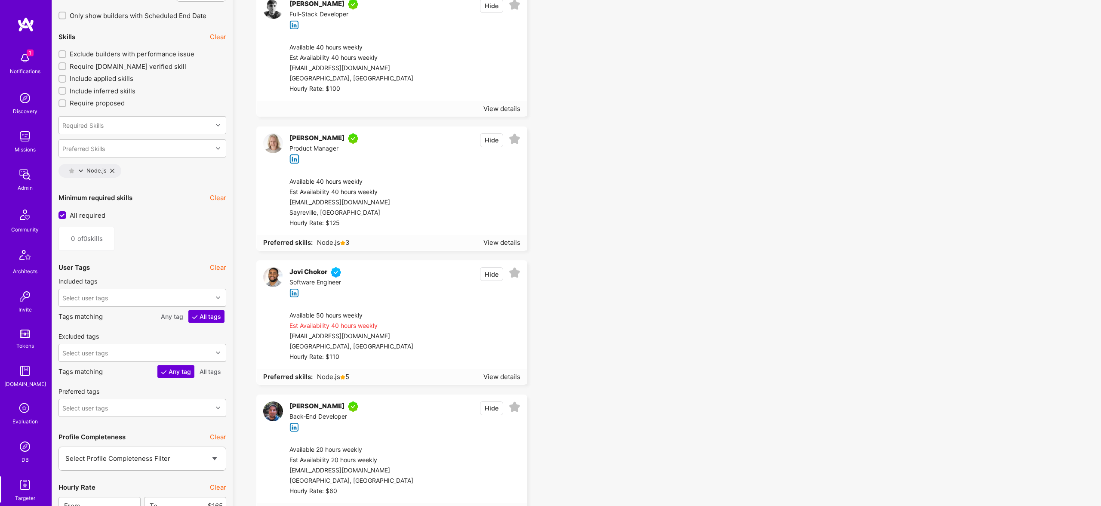
drag, startPoint x: 490, startPoint y: 269, endPoint x: 604, endPoint y: 262, distance: 114.2
click at [490, 269] on button "Hide" at bounding box center [491, 274] width 23 height 14
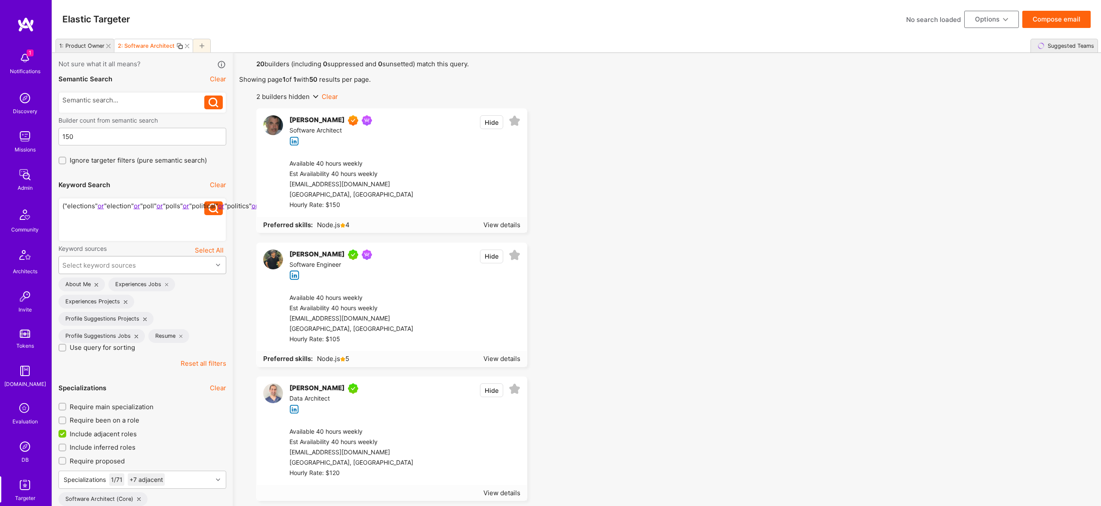
click at [1063, 15] on button "Compose email" at bounding box center [1056, 19] width 68 height 17
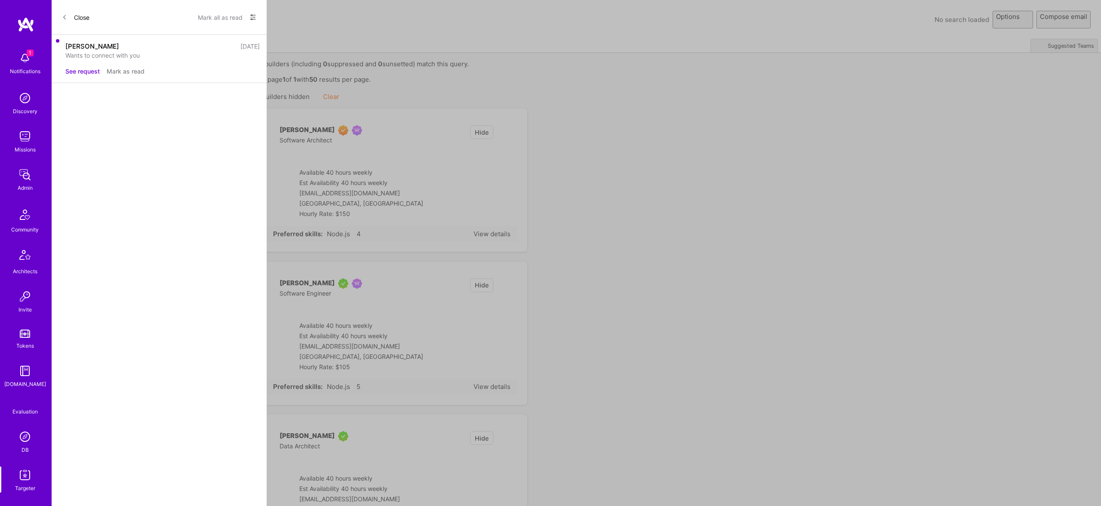
select select "rich-reachout"
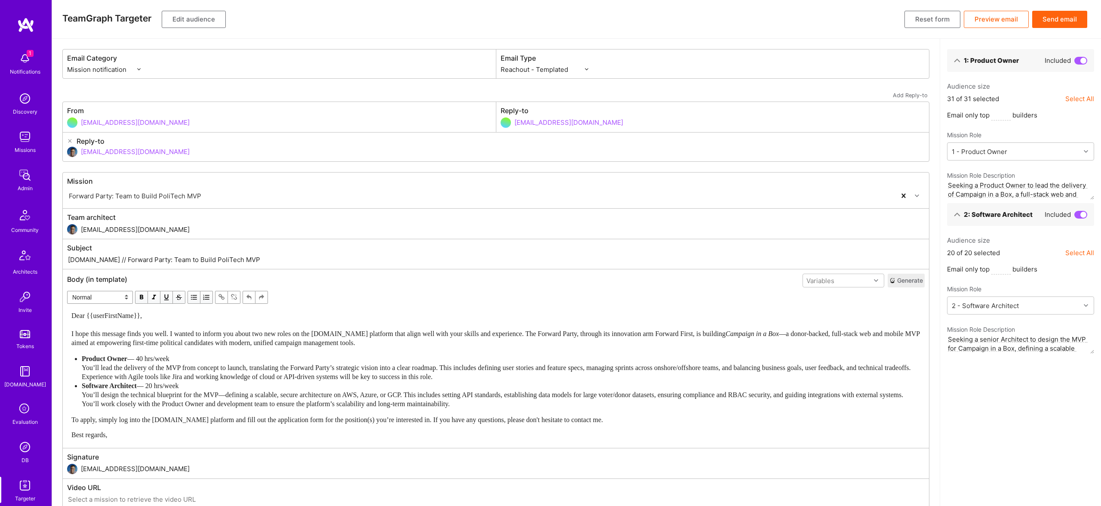
click at [1059, 21] on button "Send email" at bounding box center [1059, 19] width 55 height 17
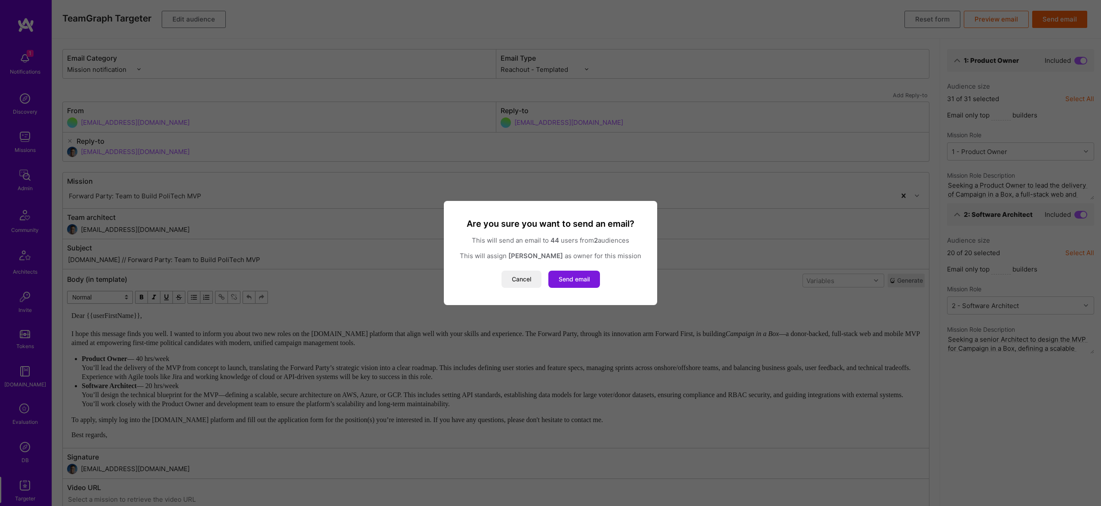
click at [579, 280] on button "Send email" at bounding box center [574, 279] width 52 height 17
